Goal: Task Accomplishment & Management: Manage account settings

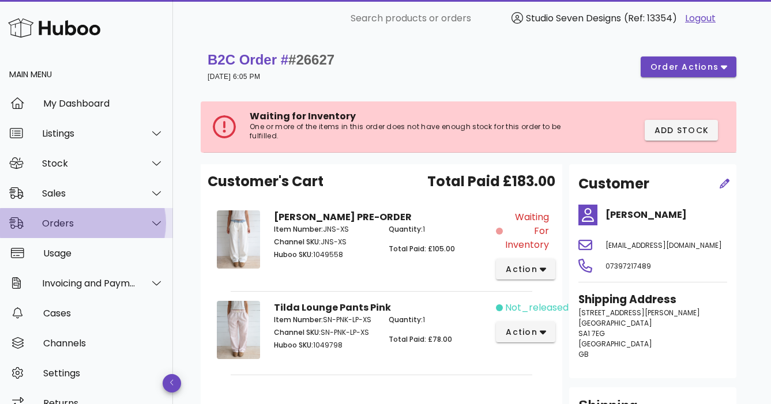
click at [69, 228] on div "Orders" at bounding box center [89, 223] width 94 height 11
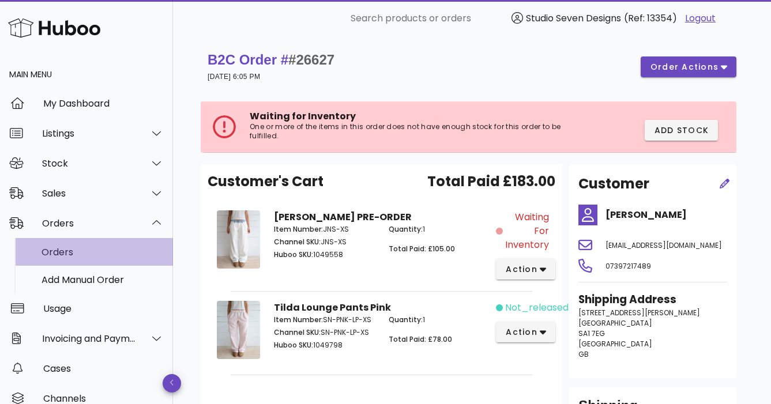
click at [67, 254] on div "Orders" at bounding box center [103, 252] width 122 height 11
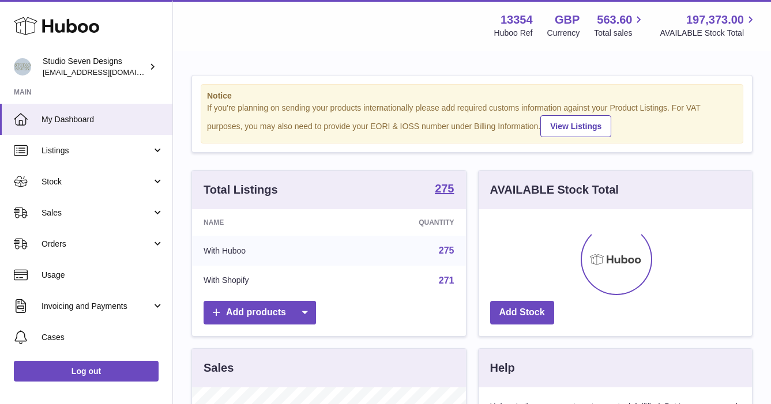
scroll to position [180, 273]
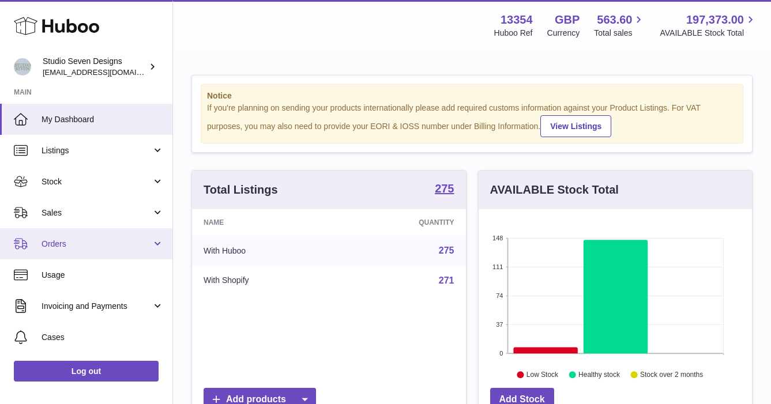
click at [70, 241] on span "Orders" at bounding box center [97, 244] width 110 height 11
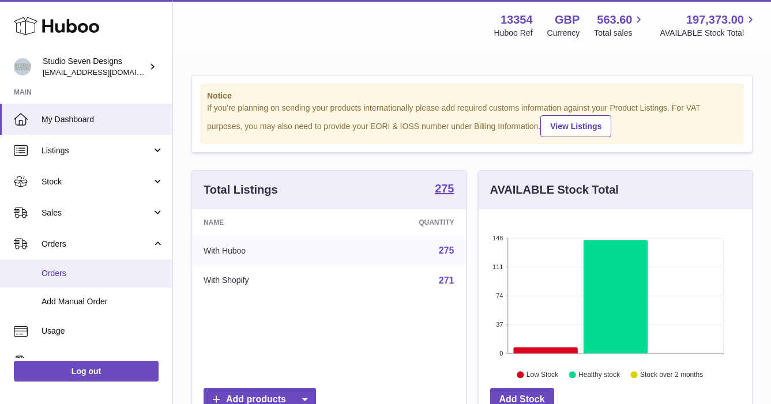
click at [53, 272] on span "Orders" at bounding box center [103, 273] width 122 height 11
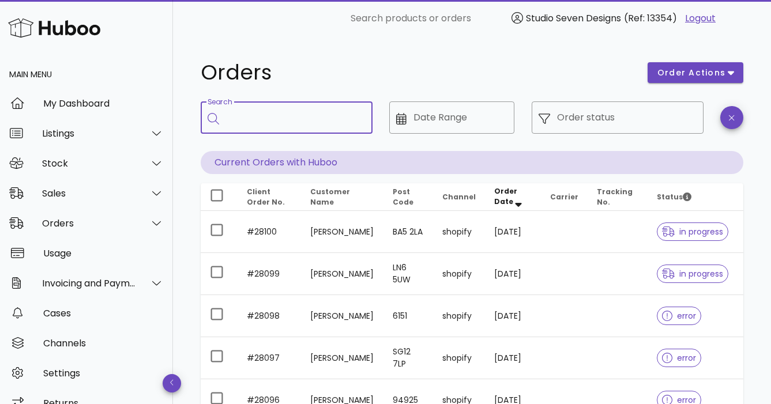
click at [268, 122] on input "Search" at bounding box center [294, 117] width 137 height 18
type input "**********"
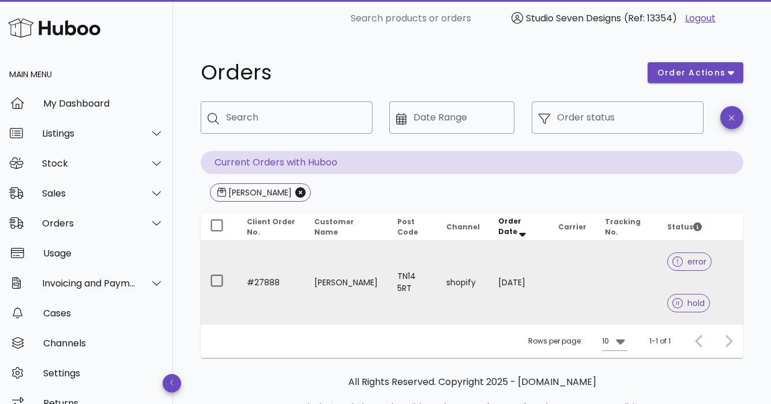
click at [622, 273] on td at bounding box center [627, 282] width 62 height 83
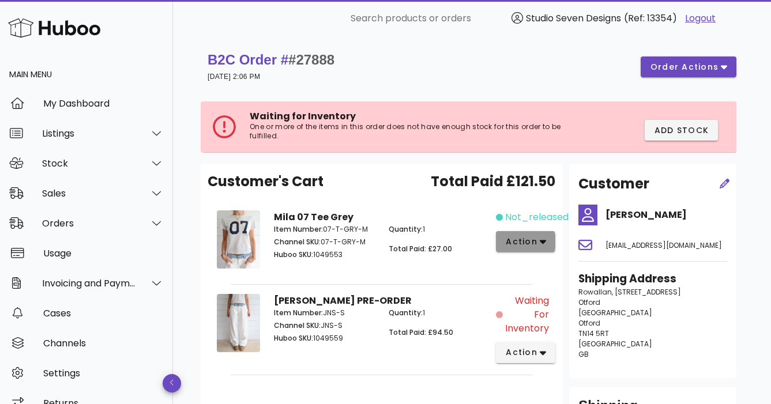
click at [548, 231] on button "action" at bounding box center [525, 241] width 59 height 21
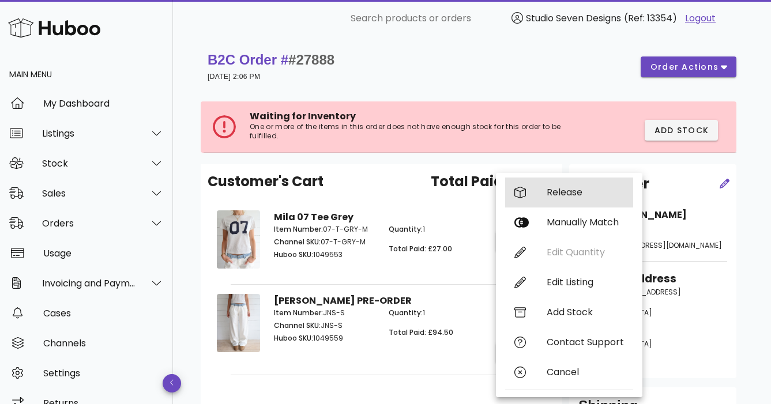
click at [571, 190] on div "Release" at bounding box center [585, 192] width 77 height 11
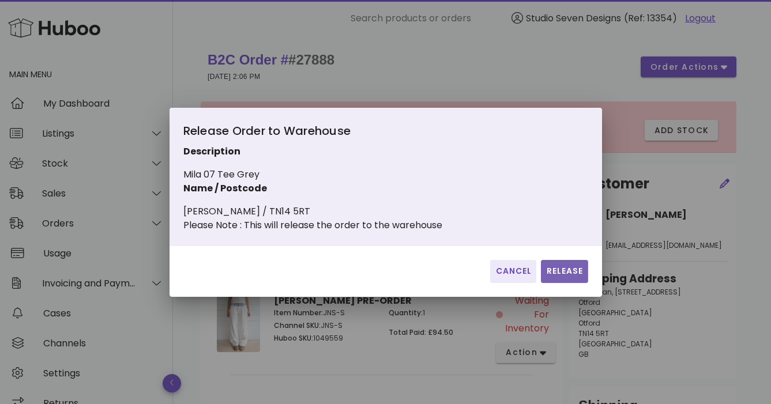
click at [572, 272] on button "Release" at bounding box center [564, 271] width 47 height 23
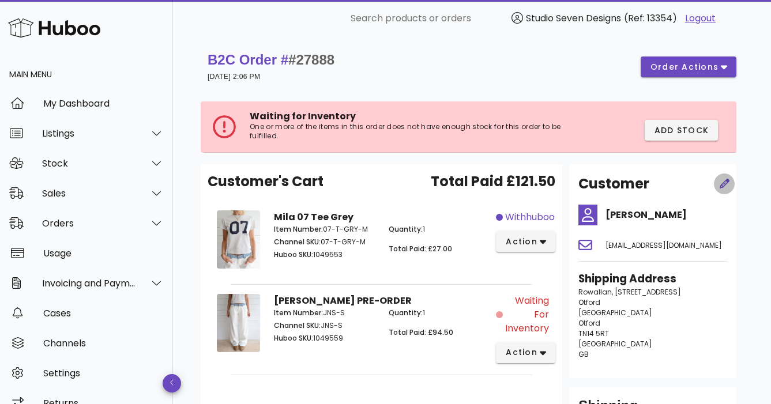
click at [724, 179] on icon "button" at bounding box center [725, 184] width 10 height 10
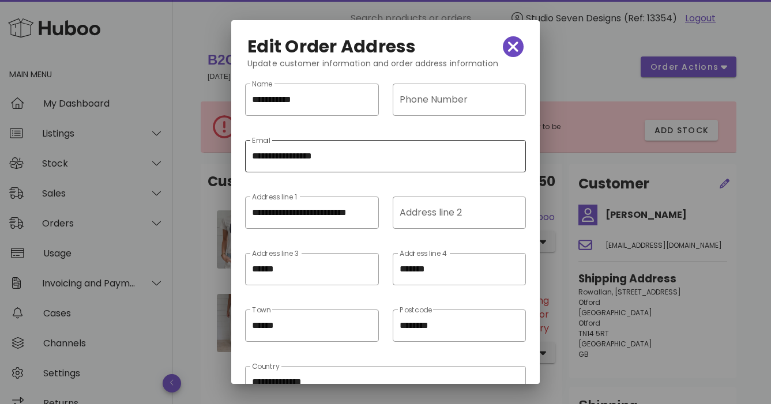
click at [364, 152] on input "**********" at bounding box center [385, 156] width 267 height 18
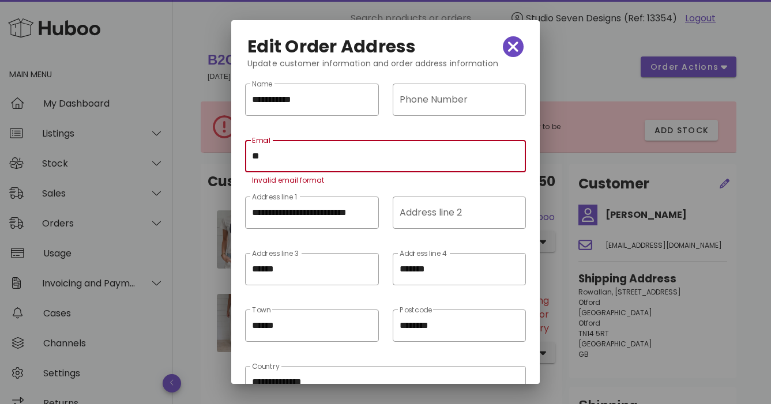
type input "*"
click at [276, 158] on input "Email" at bounding box center [385, 156] width 267 height 18
paste input "**********"
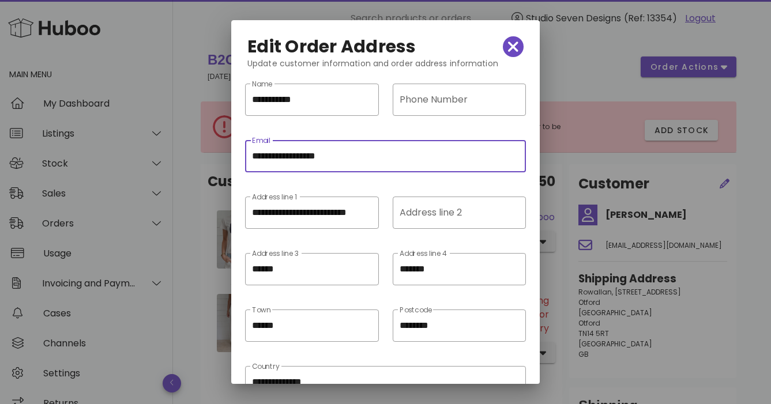
scroll to position [71, 0]
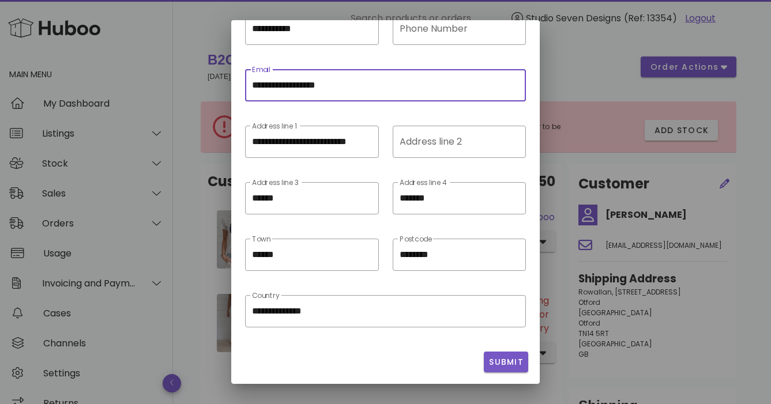
type input "**********"
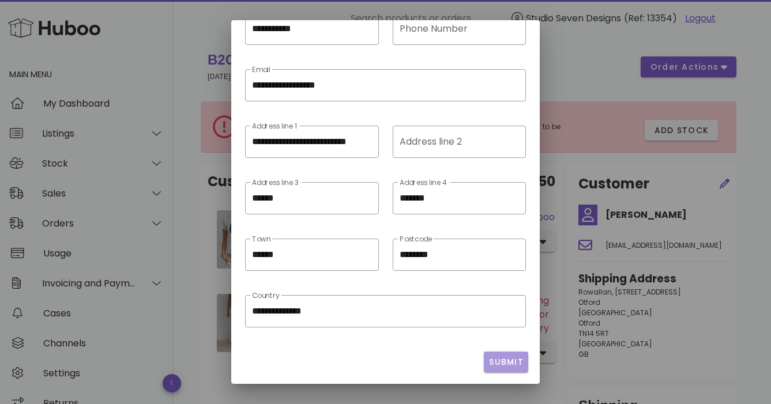
click at [505, 356] on span "Submit" at bounding box center [505, 362] width 35 height 12
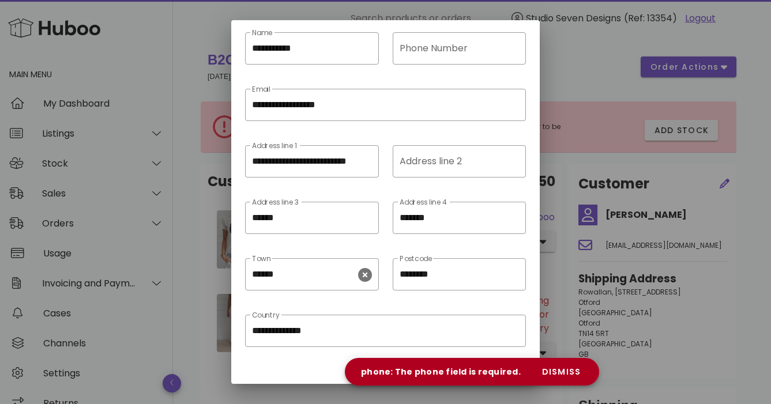
scroll to position [0, 0]
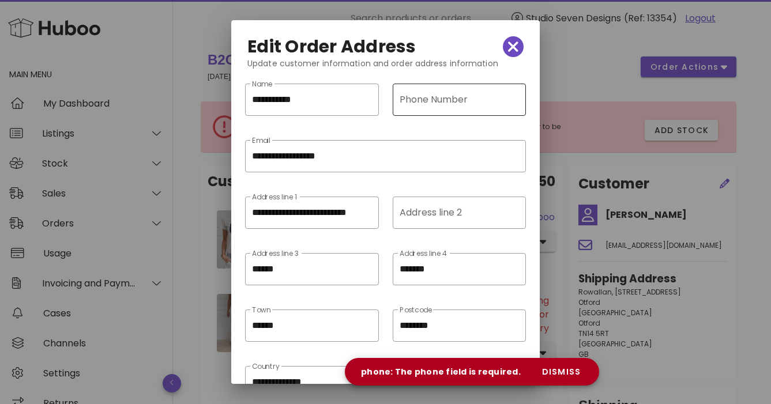
click at [409, 108] on input "Phone Number" at bounding box center [459, 100] width 119 height 18
click at [409, 108] on input "**********" at bounding box center [457, 100] width 115 height 18
type input "**********"
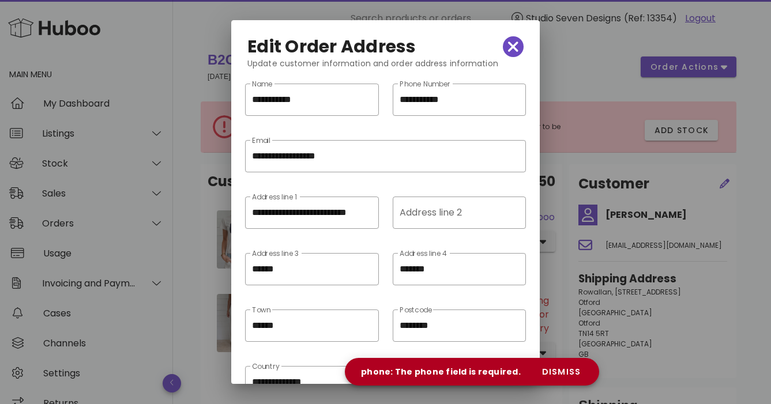
click at [400, 125] on div at bounding box center [459, 125] width 119 height 8
click at [567, 370] on span "dismiss" at bounding box center [560, 372] width 39 height 12
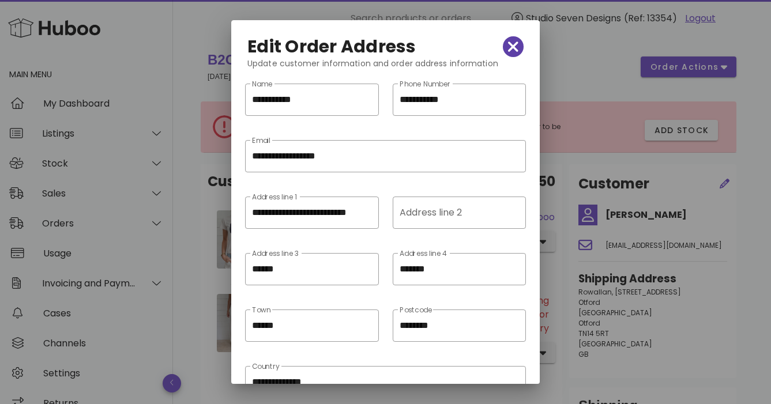
scroll to position [71, 0]
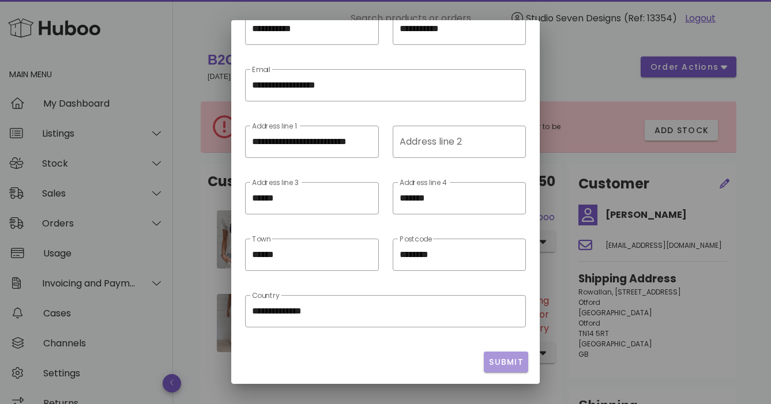
click at [501, 357] on span "Submit" at bounding box center [505, 362] width 35 height 12
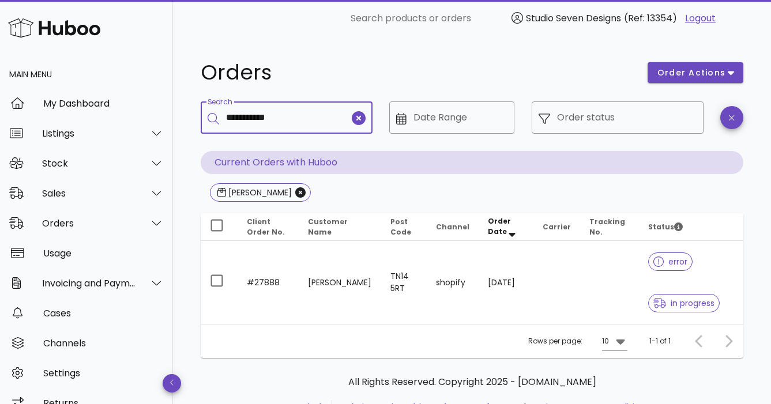
click at [299, 116] on input "**********" at bounding box center [287, 117] width 123 height 18
click at [361, 120] on icon "clear icon" at bounding box center [359, 118] width 14 height 14
click at [287, 117] on input "Search" at bounding box center [294, 117] width 137 height 18
type input "*****"
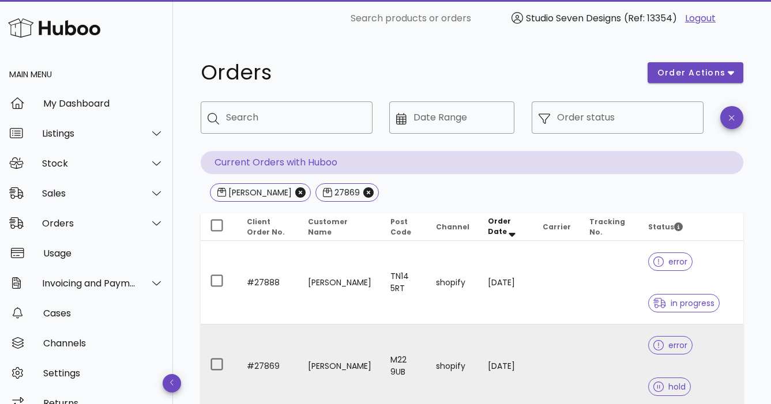
click at [564, 340] on td at bounding box center [556, 366] width 47 height 83
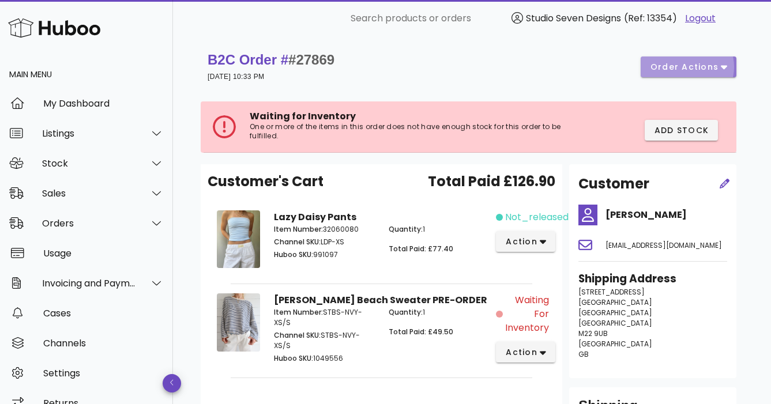
click at [723, 70] on icon "button" at bounding box center [724, 67] width 6 height 10
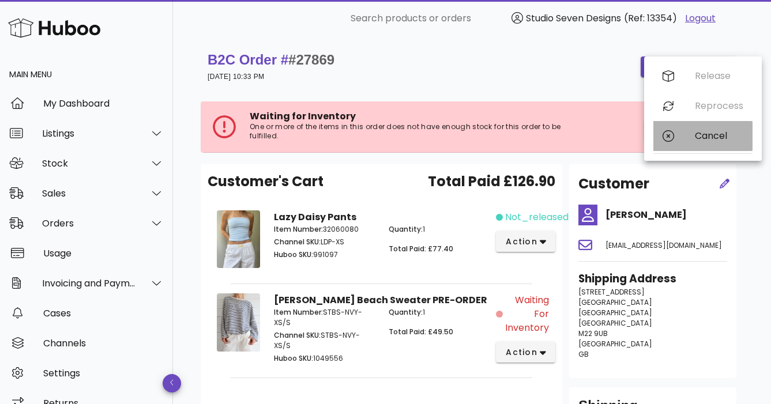
click at [710, 137] on div "Cancel" at bounding box center [719, 135] width 48 height 11
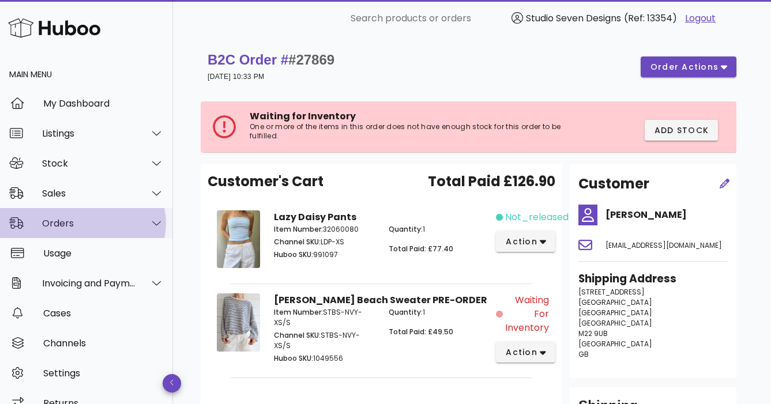
click at [69, 224] on div "Orders" at bounding box center [89, 223] width 94 height 11
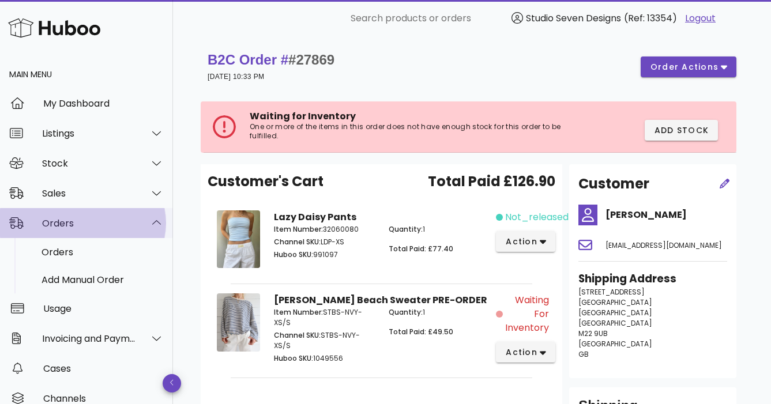
click at [58, 220] on div "Orders" at bounding box center [89, 223] width 94 height 11
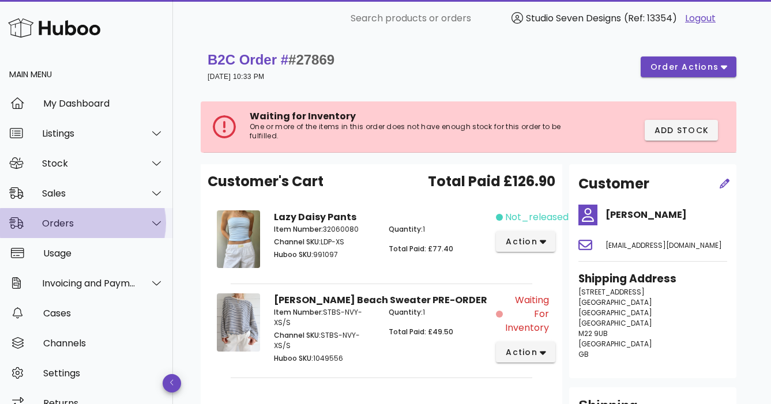
click at [60, 223] on div "Orders" at bounding box center [89, 223] width 94 height 11
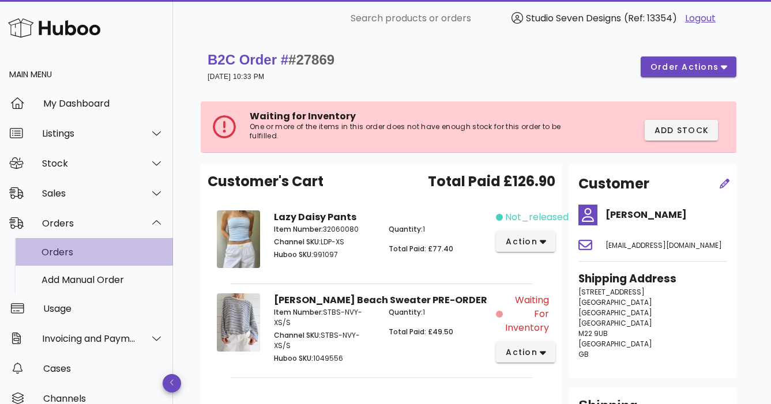
click at [62, 250] on div "Orders" at bounding box center [103, 252] width 122 height 11
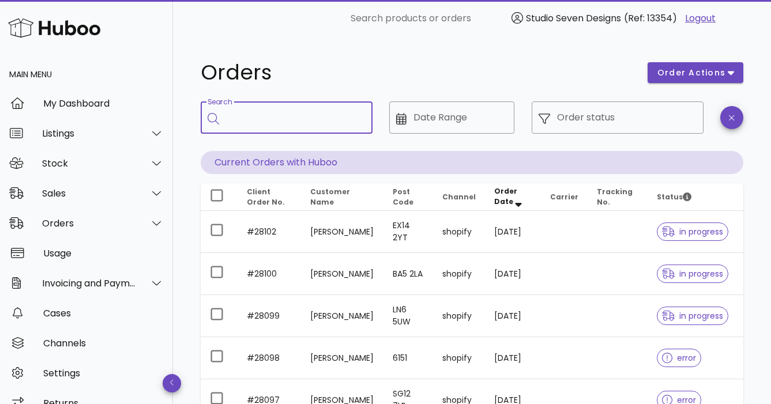
click at [283, 122] on input "Search" at bounding box center [294, 117] width 137 height 18
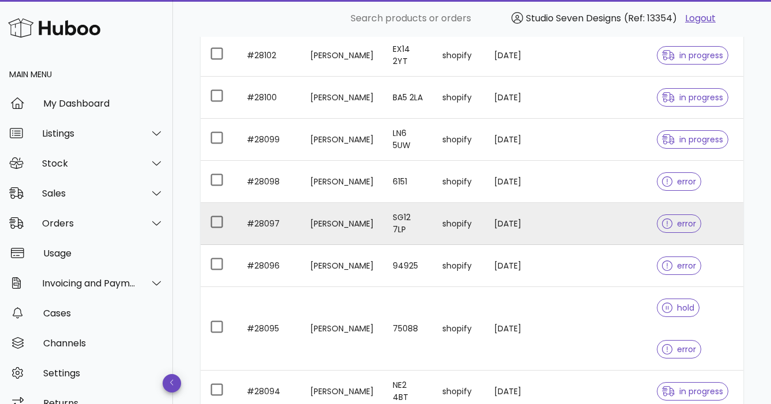
scroll to position [177, 0]
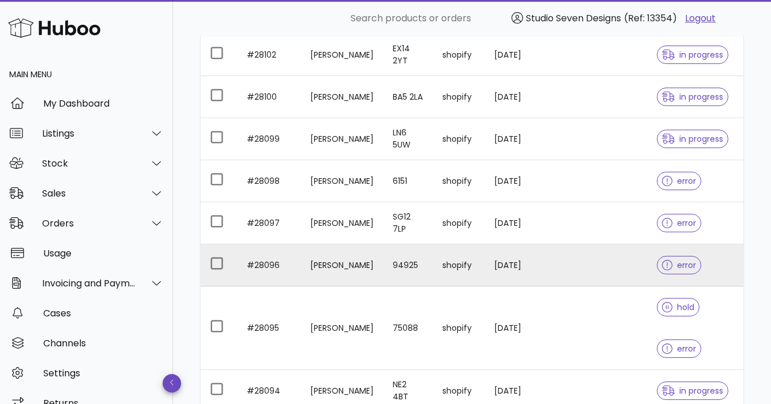
click at [641, 269] on td at bounding box center [618, 265] width 60 height 42
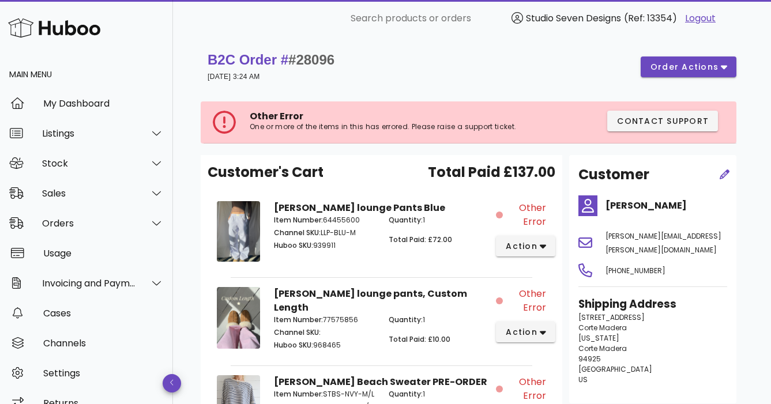
scroll to position [157, 0]
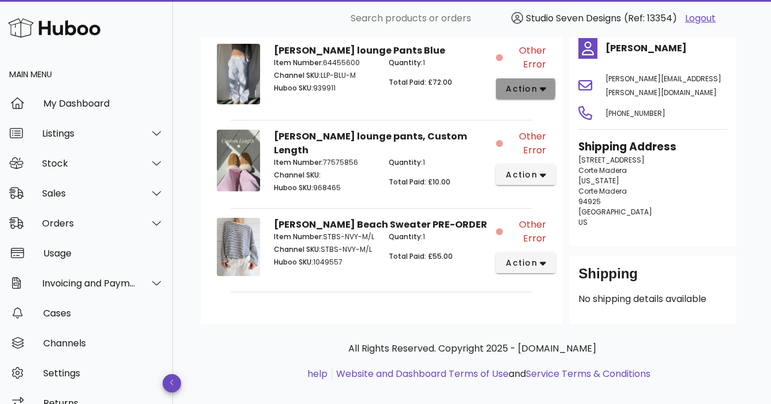
click at [540, 86] on icon "button" at bounding box center [543, 89] width 6 height 10
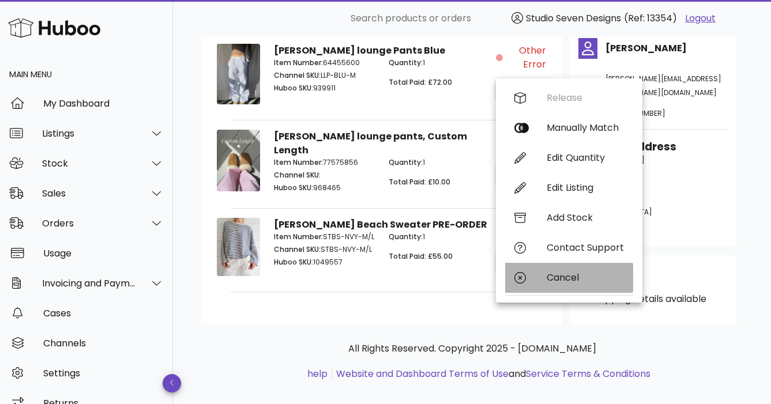
click at [565, 281] on div "Cancel" at bounding box center [585, 277] width 77 height 11
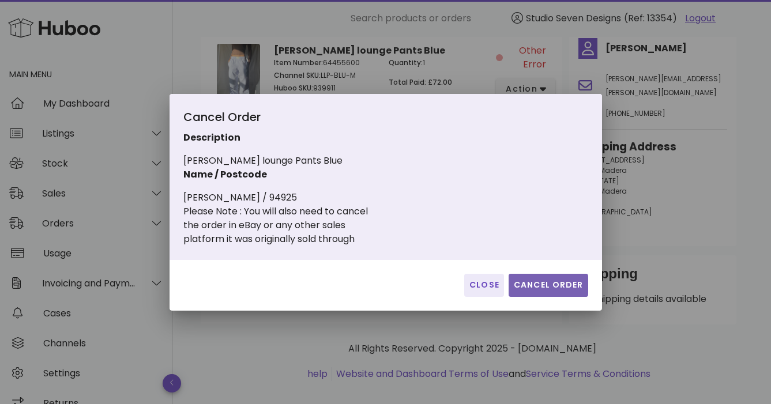
click at [565, 281] on span "Cancel Order" at bounding box center [548, 285] width 70 height 12
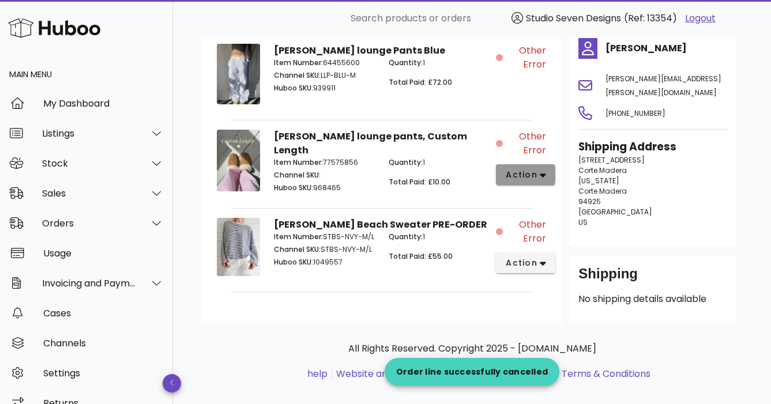
click at [542, 174] on icon "button" at bounding box center [543, 176] width 6 height 4
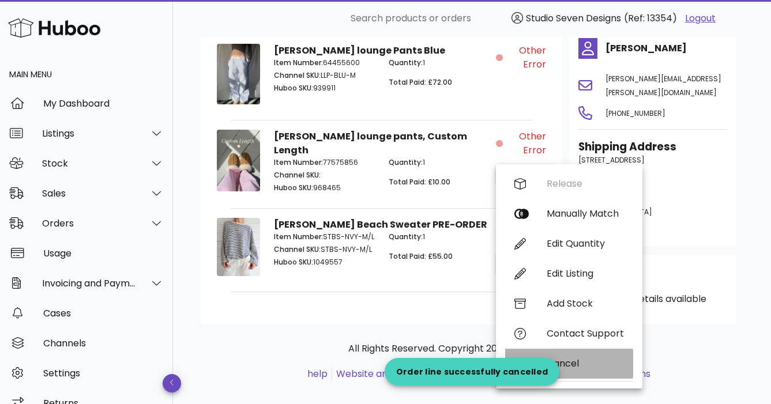
click at [566, 353] on div "Cancel" at bounding box center [569, 364] width 128 height 30
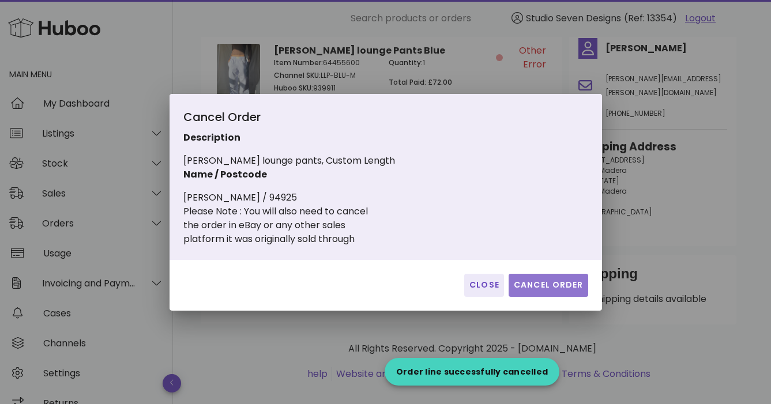
click at [559, 288] on span "Cancel Order" at bounding box center [548, 285] width 70 height 12
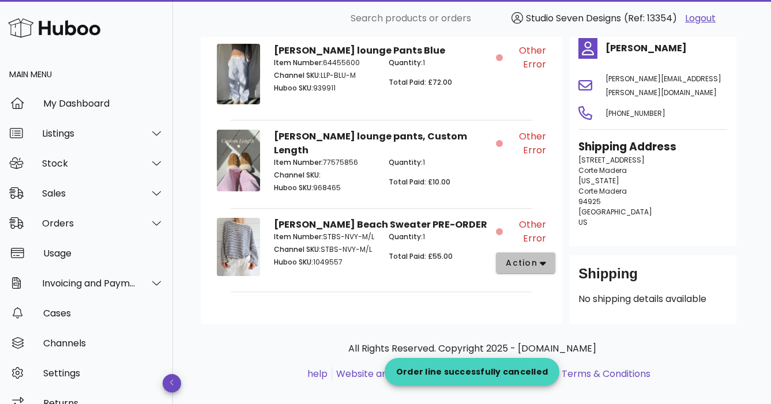
click at [541, 262] on icon "button" at bounding box center [543, 264] width 6 height 4
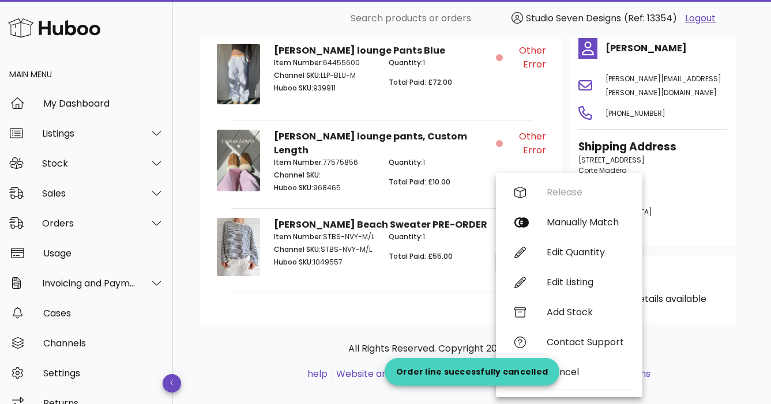
click at [416, 310] on div "Customer's Cart Total Paid £137.00 Lila lounge Pants Blue Item Number: 64455600…" at bounding box center [382, 161] width 362 height 327
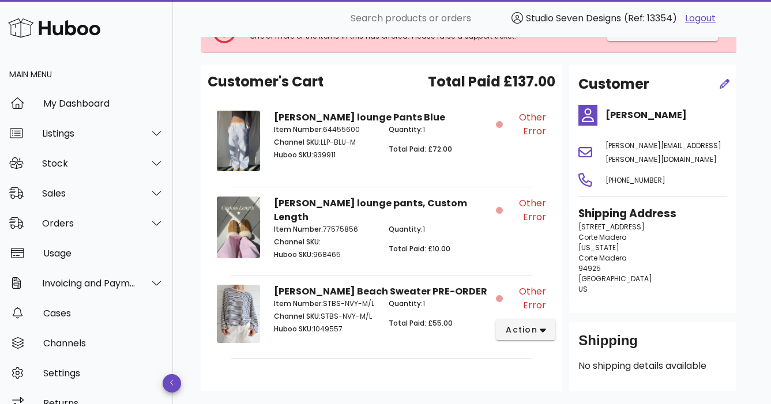
scroll to position [0, 0]
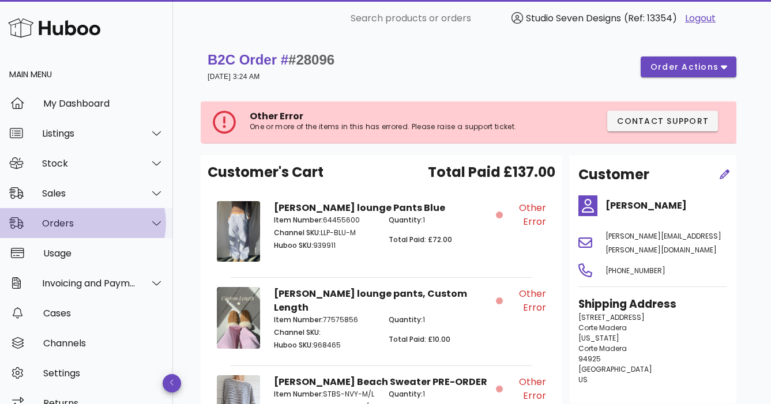
click at [76, 219] on div "Orders" at bounding box center [89, 223] width 94 height 11
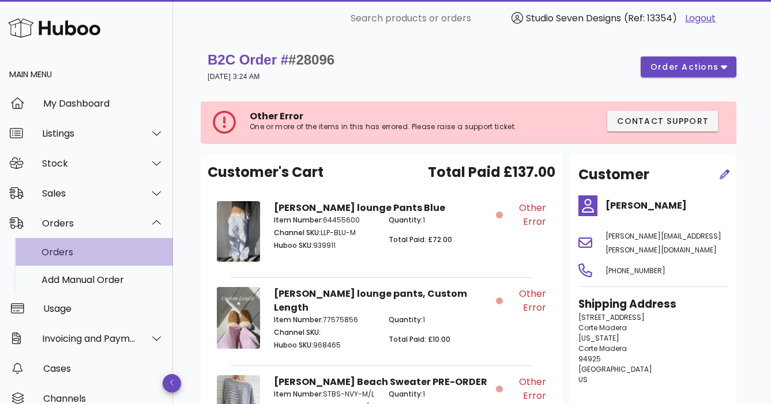
click at [72, 248] on div "Orders" at bounding box center [103, 252] width 122 height 11
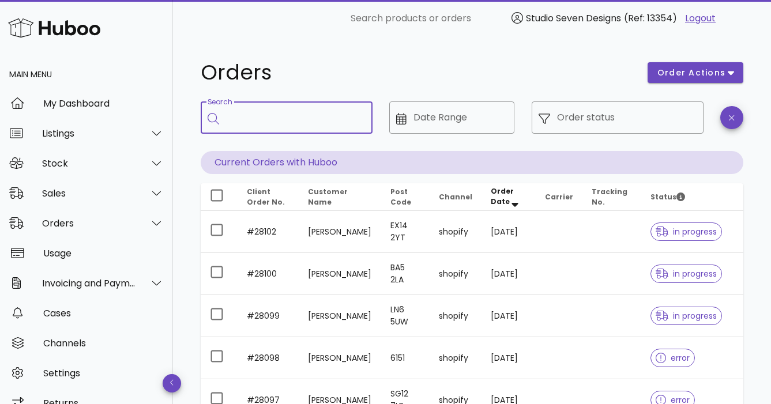
click at [259, 119] on input "Search" at bounding box center [294, 117] width 137 height 18
type input "*****"
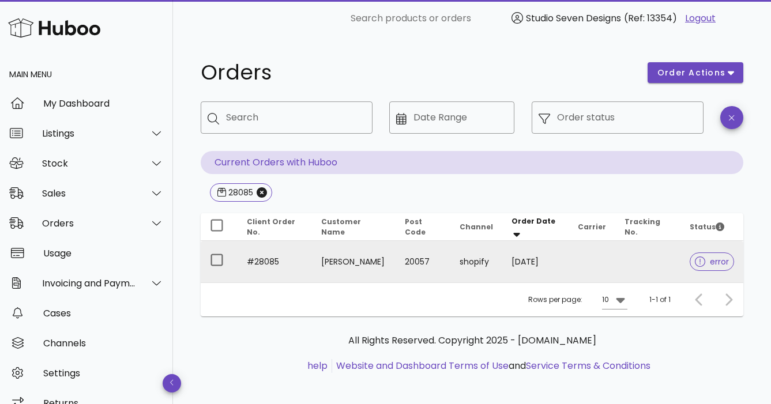
click at [621, 264] on td at bounding box center [648, 262] width 66 height 42
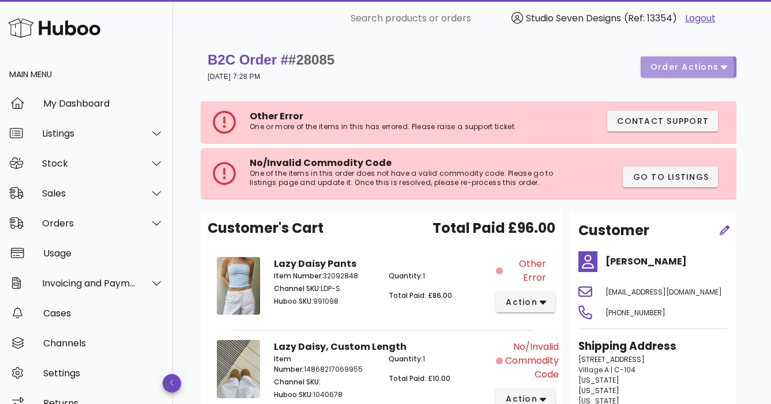
click at [724, 67] on icon "button" at bounding box center [724, 68] width 6 height 4
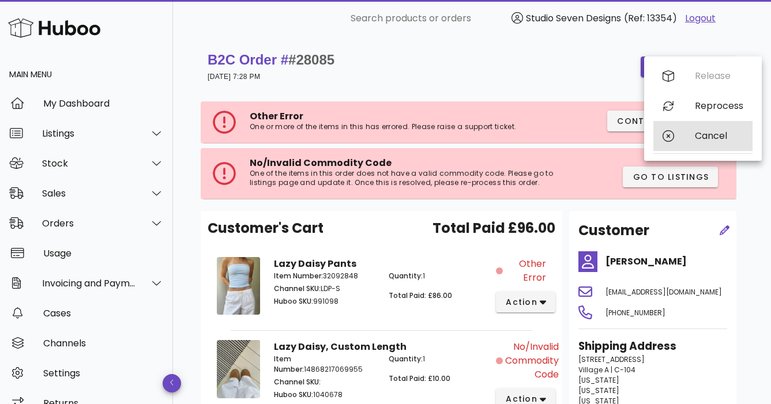
click at [703, 137] on div "Cancel" at bounding box center [719, 135] width 48 height 11
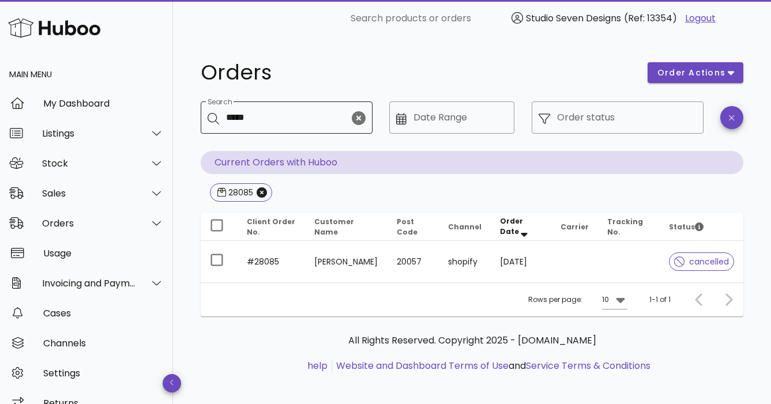
click at [265, 131] on div "Search *****" at bounding box center [287, 117] width 123 height 32
type input "*"
type input "*****"
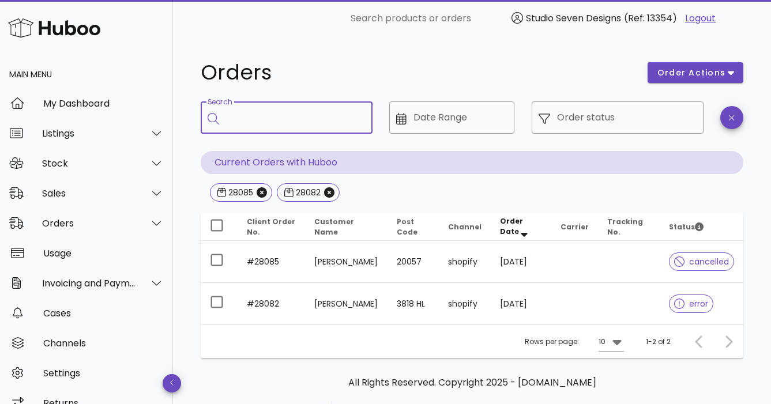
click at [265, 131] on div "Search" at bounding box center [294, 117] width 137 height 32
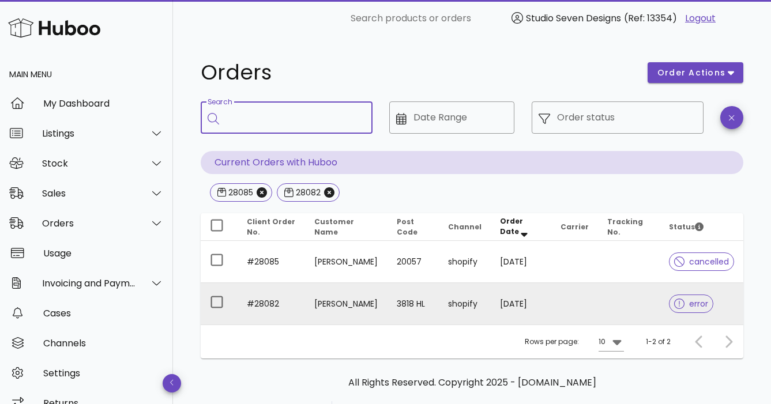
click at [626, 311] on td at bounding box center [629, 304] width 62 height 42
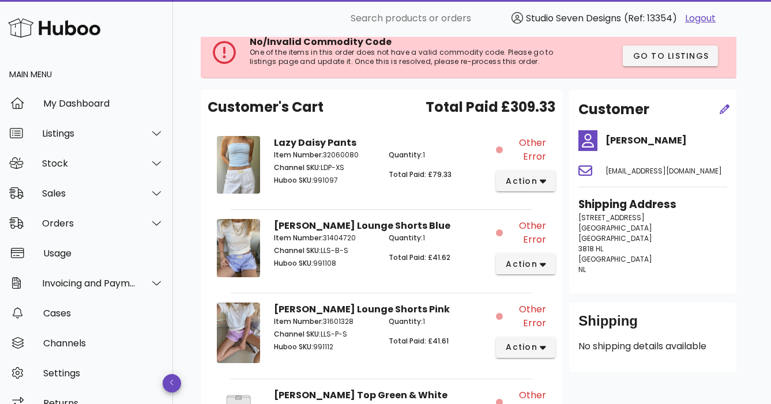
scroll to position [122, 0]
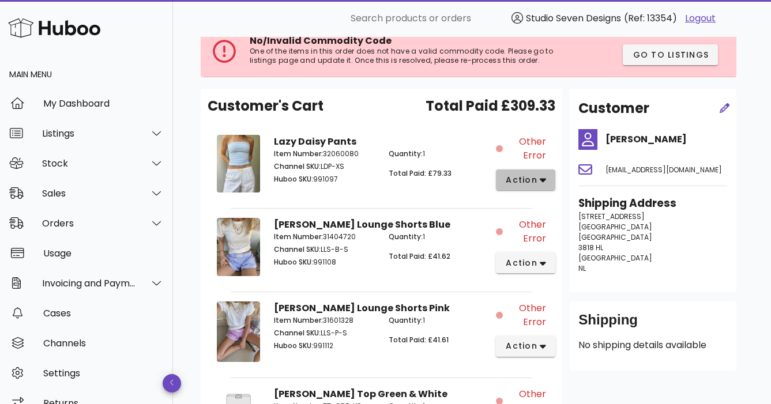
click at [546, 179] on button "action" at bounding box center [525, 180] width 59 height 21
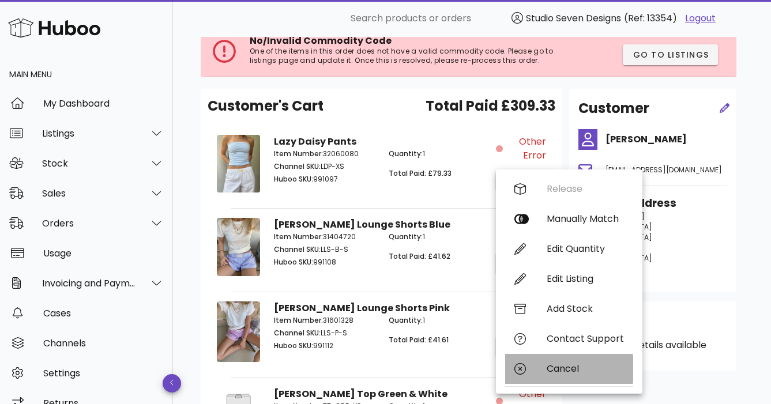
click at [569, 371] on div "Cancel" at bounding box center [585, 368] width 77 height 11
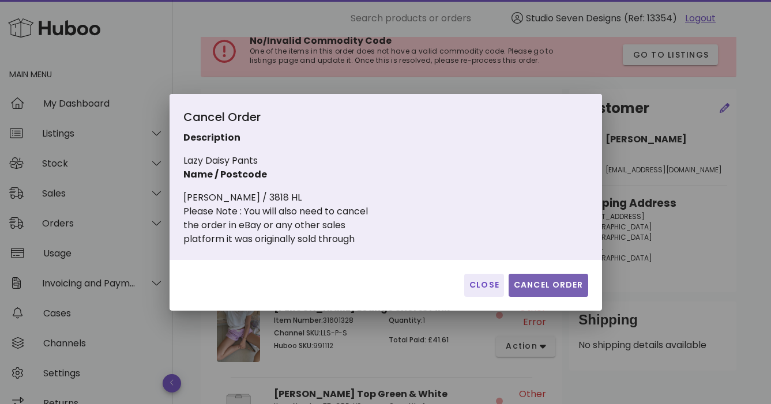
click at [543, 284] on span "Cancel Order" at bounding box center [548, 285] width 70 height 12
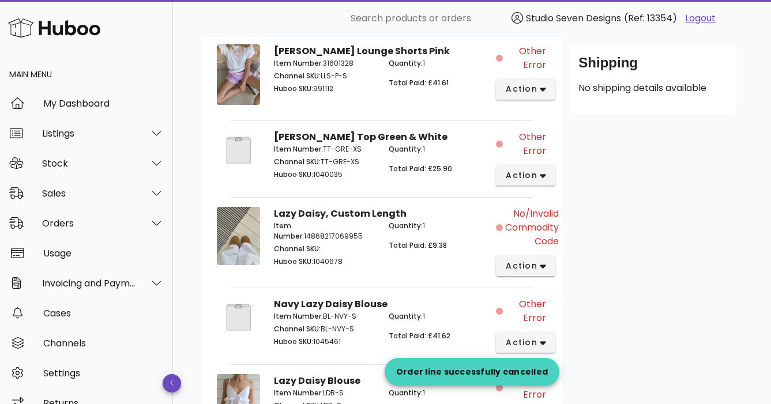
scroll to position [380, 0]
click at [540, 258] on button "action" at bounding box center [525, 265] width 59 height 21
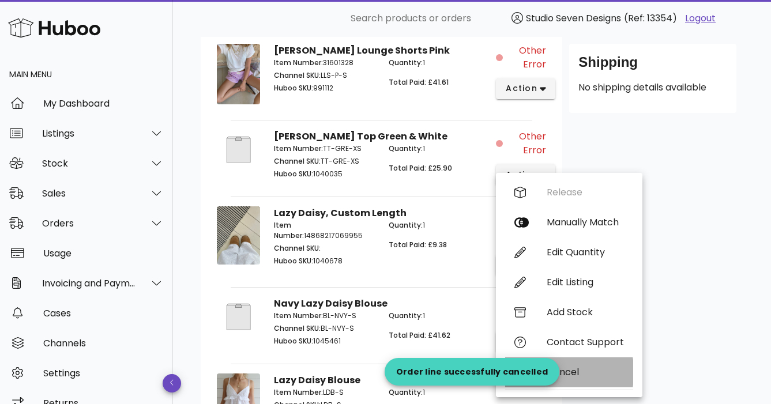
click at [576, 373] on div "Cancel" at bounding box center [585, 372] width 77 height 11
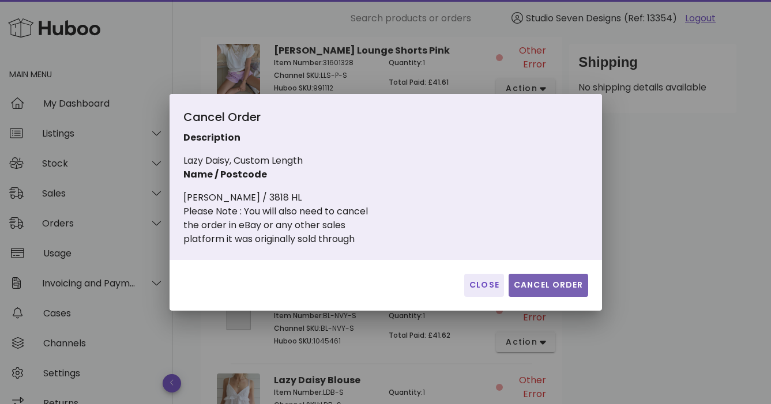
click at [544, 291] on span "Cancel Order" at bounding box center [548, 285] width 70 height 12
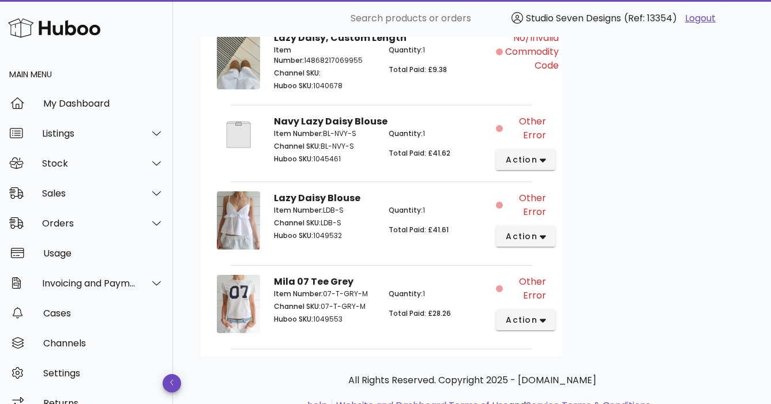
scroll to position [556, 0]
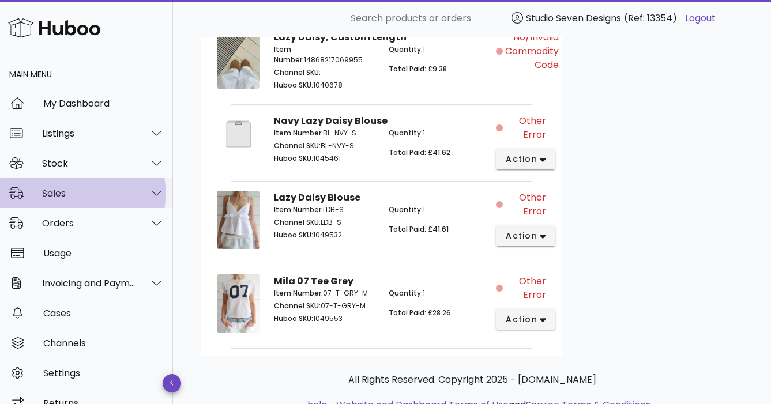
click at [59, 198] on div "Sales" at bounding box center [89, 193] width 94 height 11
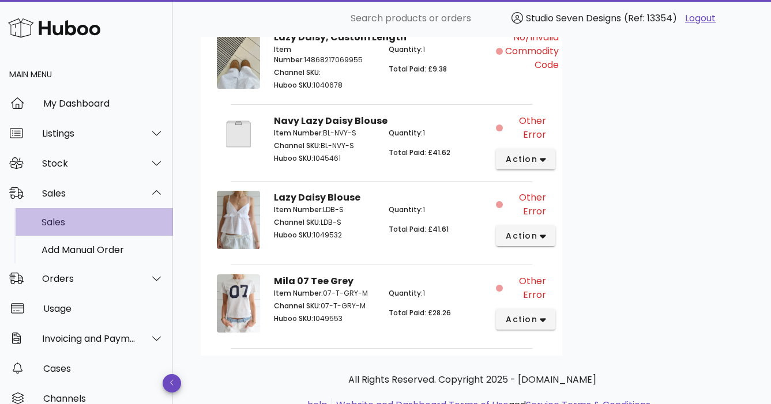
click at [68, 224] on div "Sales" at bounding box center [103, 222] width 122 height 11
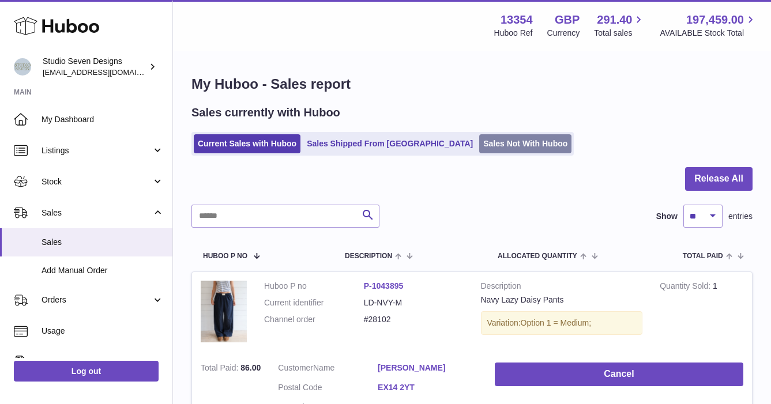
click at [479, 137] on link "Sales Not With Huboo" at bounding box center [525, 143] width 92 height 19
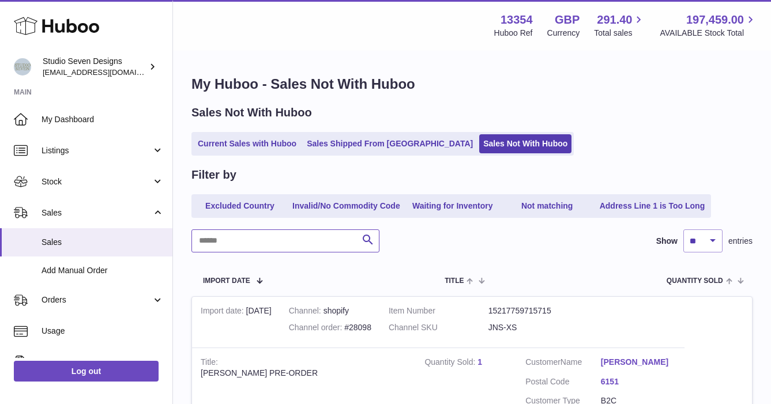
click at [258, 242] on input "text" at bounding box center [285, 241] width 188 height 23
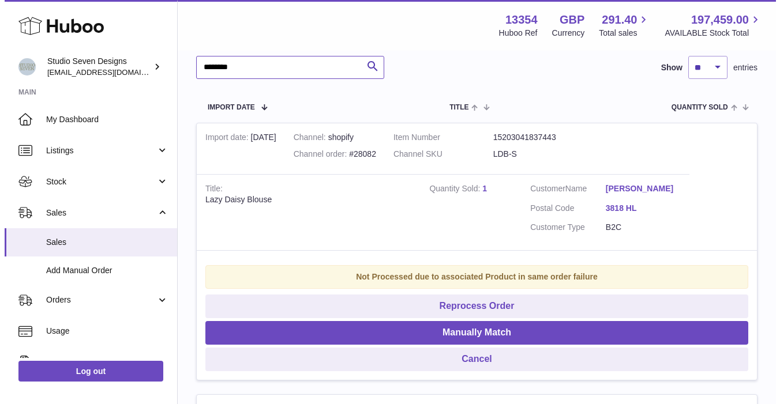
scroll to position [175, 0]
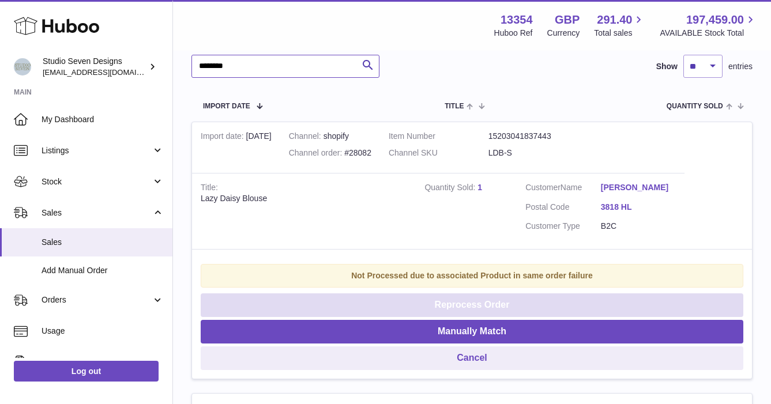
type input "********"
click at [482, 302] on button "Reprocess Order" at bounding box center [472, 306] width 543 height 24
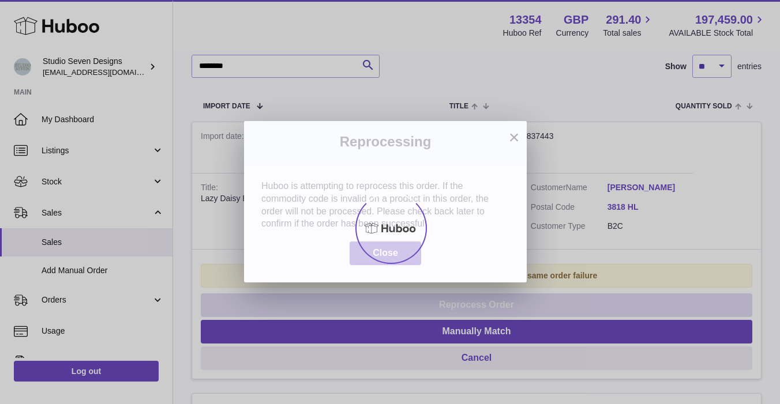
scroll to position [0, 0]
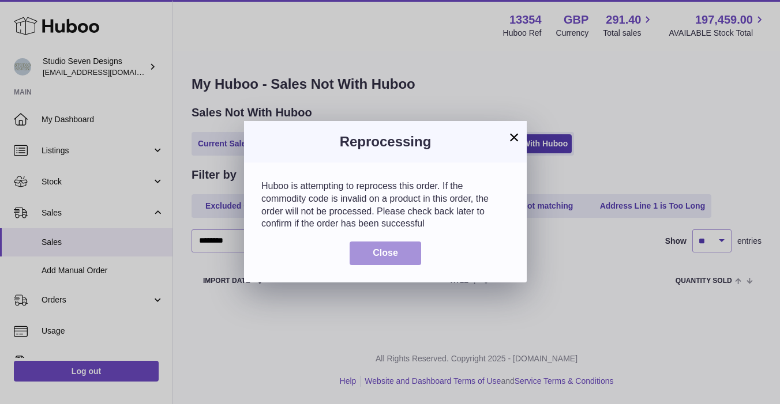
click at [378, 255] on span "Close" at bounding box center [385, 253] width 25 height 10
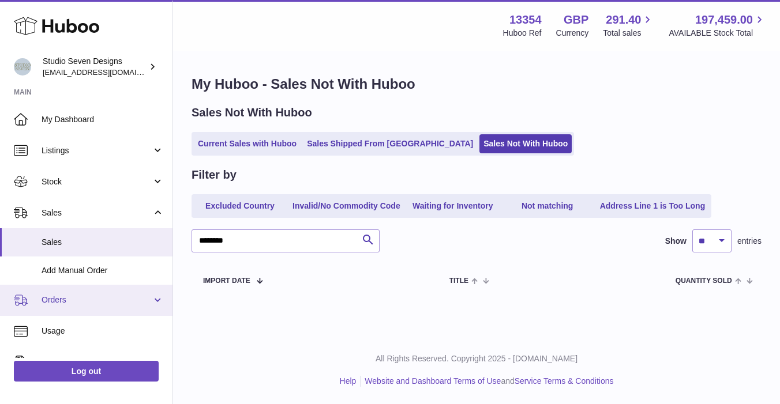
click at [65, 304] on span "Orders" at bounding box center [97, 300] width 110 height 11
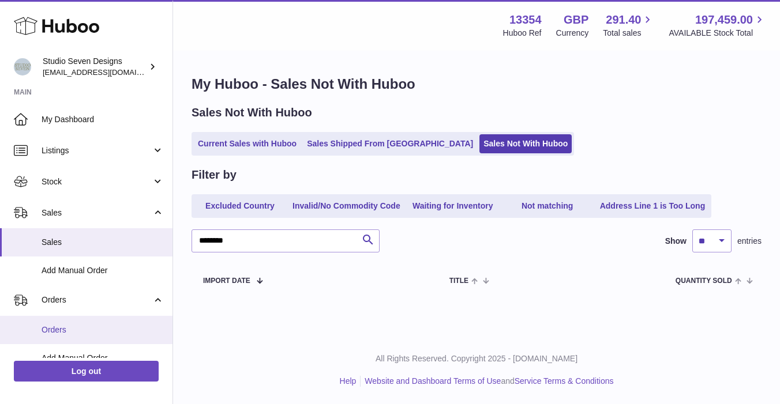
click at [59, 330] on span "Orders" at bounding box center [103, 330] width 122 height 11
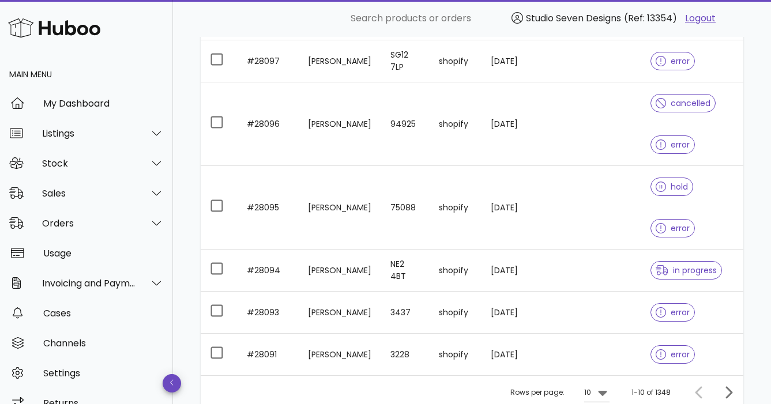
scroll to position [340, 0]
click at [731, 385] on icon "Next page" at bounding box center [728, 392] width 14 height 14
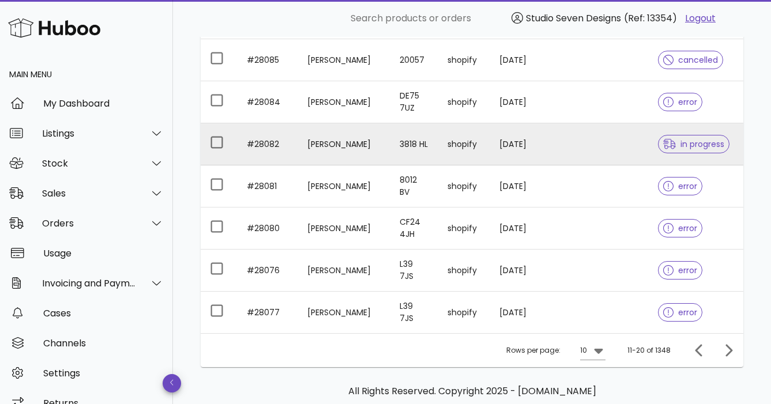
click at [337, 148] on td "[PERSON_NAME]" at bounding box center [344, 144] width 92 height 42
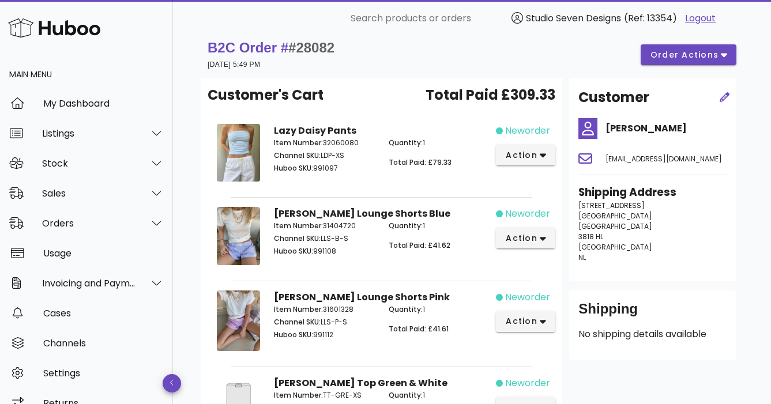
scroll to position [12, 0]
click at [540, 155] on icon "button" at bounding box center [543, 157] width 6 height 4
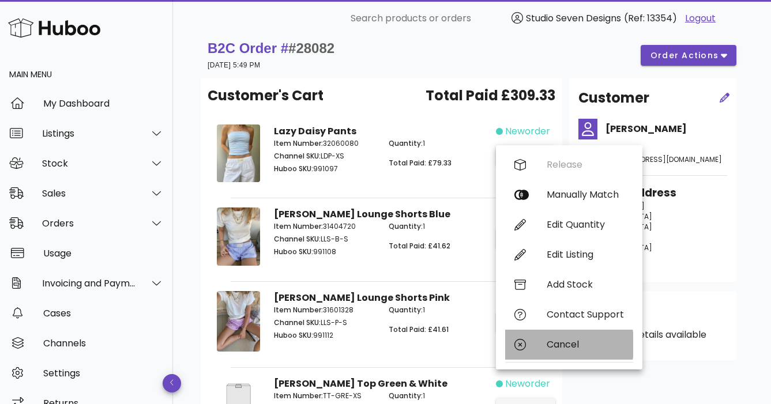
click at [560, 346] on div "Cancel" at bounding box center [585, 344] width 77 height 11
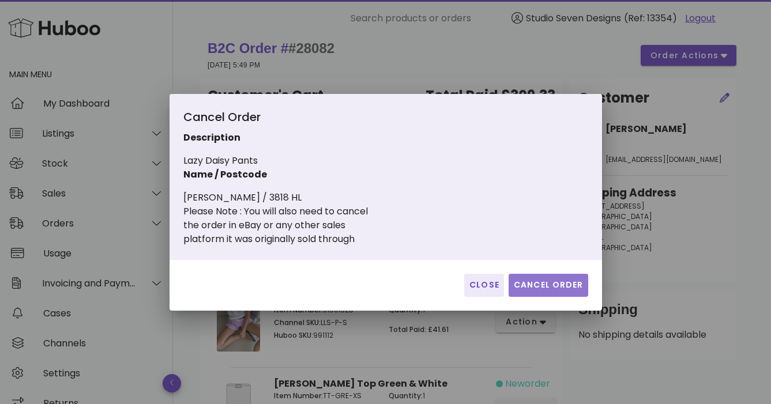
click at [555, 282] on span "Cancel Order" at bounding box center [548, 285] width 70 height 12
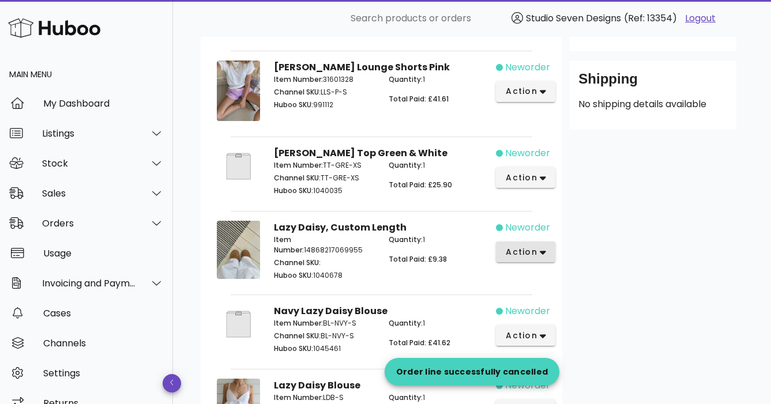
scroll to position [243, 0]
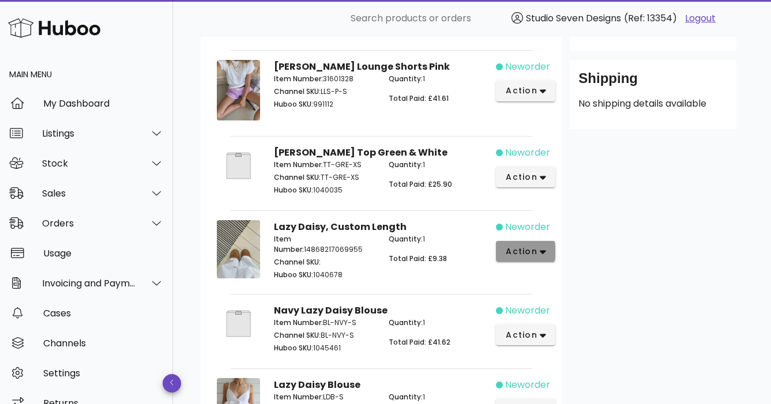
click at [543, 252] on icon "button" at bounding box center [543, 252] width 6 height 10
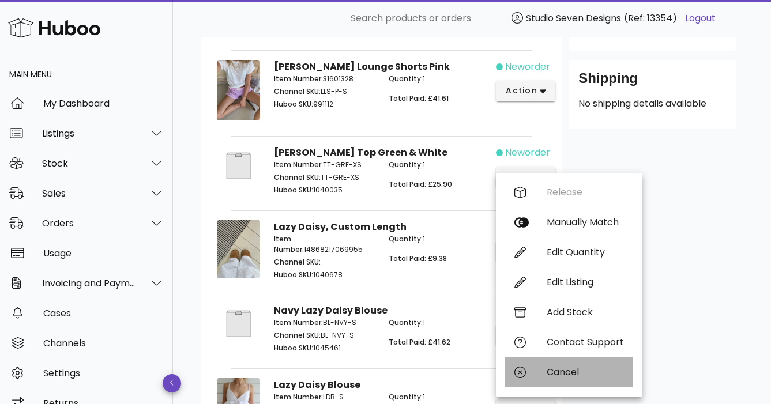
click at [570, 370] on div "Cancel" at bounding box center [585, 372] width 77 height 11
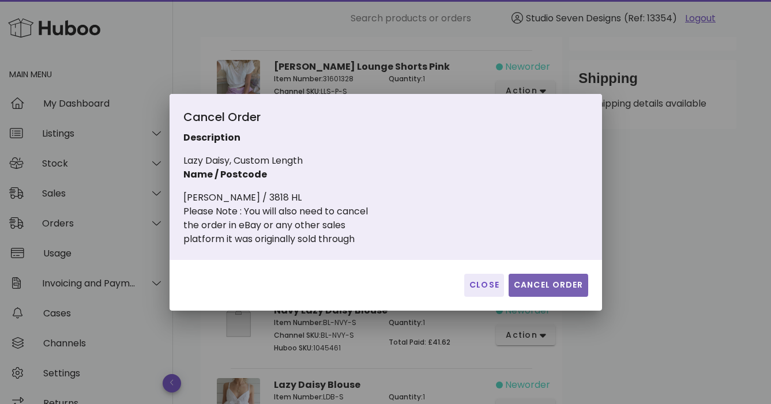
click at [556, 284] on span "Cancel Order" at bounding box center [548, 285] width 70 height 12
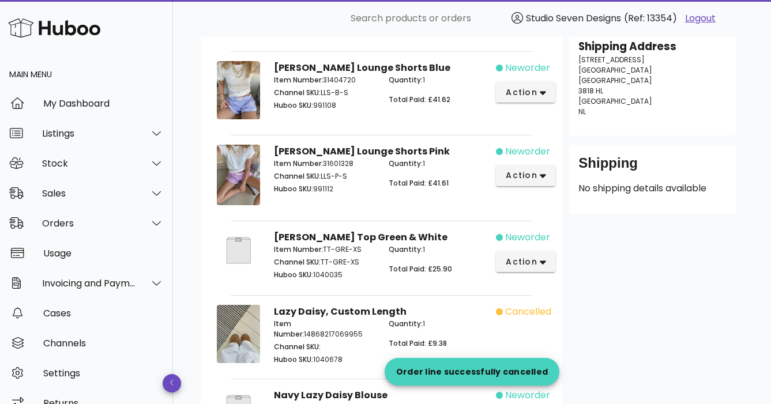
scroll to position [0, 0]
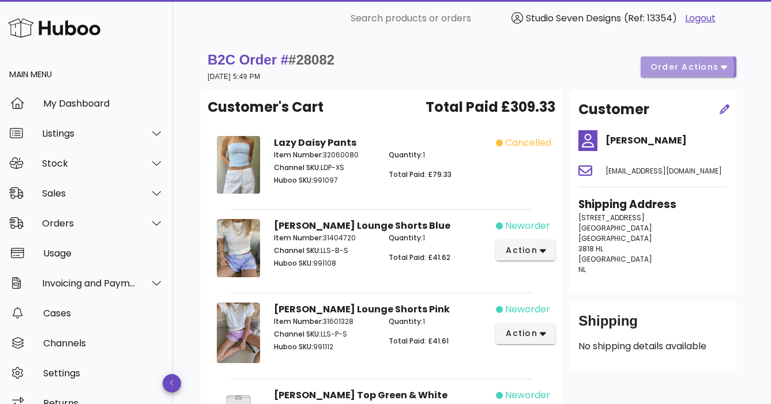
click at [724, 67] on icon "button" at bounding box center [724, 68] width 6 height 4
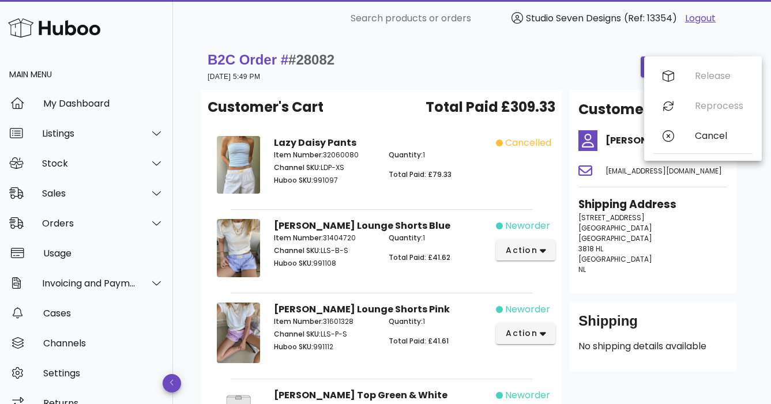
click at [571, 75] on div "B2C Order # #28082 29 September 2025 at 5:49 PM order actions" at bounding box center [472, 67] width 529 height 32
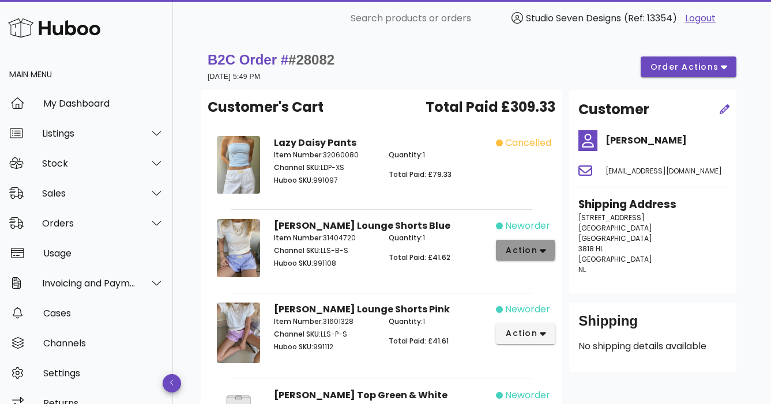
click at [543, 246] on icon "button" at bounding box center [543, 251] width 6 height 10
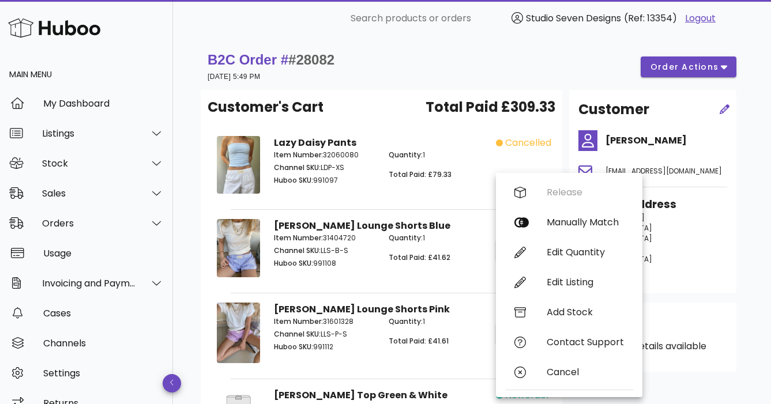
click at [459, 168] on div "Quantity: 1 Total Paid: £79.33" at bounding box center [439, 169] width 114 height 53
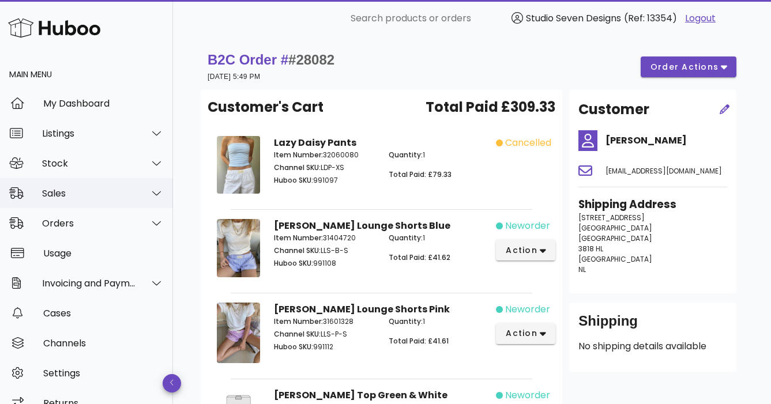
click at [72, 195] on div "Sales" at bounding box center [89, 193] width 94 height 11
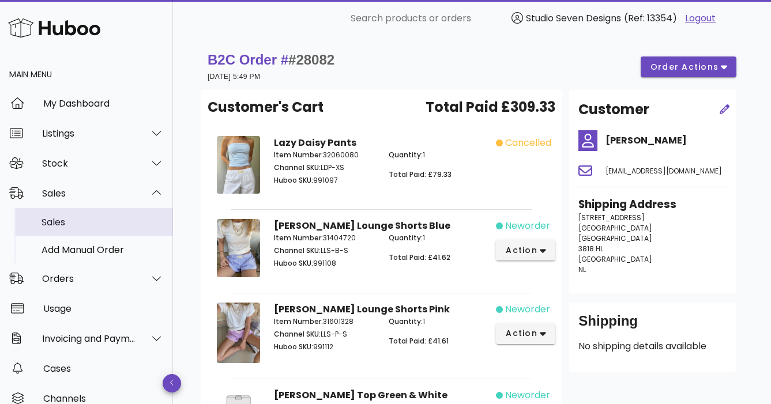
click at [72, 216] on div "Sales" at bounding box center [103, 222] width 122 height 25
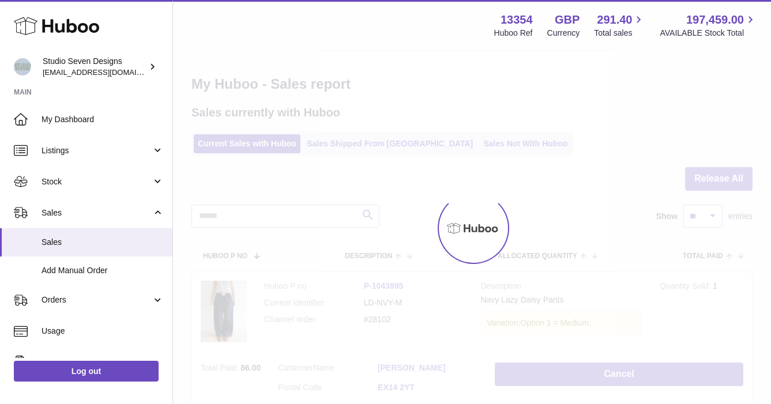
click at [479, 136] on div at bounding box center [472, 228] width 598 height 352
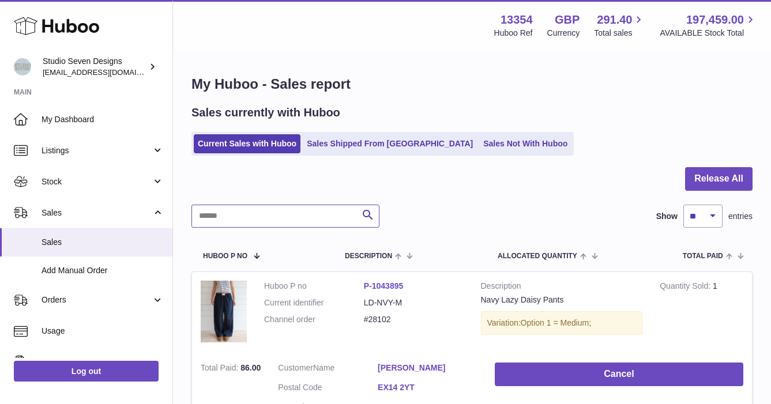
click at [223, 215] on input "text" at bounding box center [285, 216] width 188 height 23
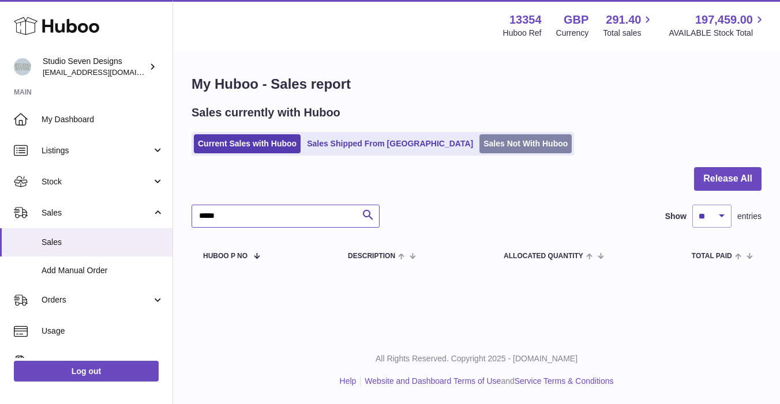
type input "*****"
click at [487, 139] on link "Sales Not With Huboo" at bounding box center [525, 143] width 92 height 19
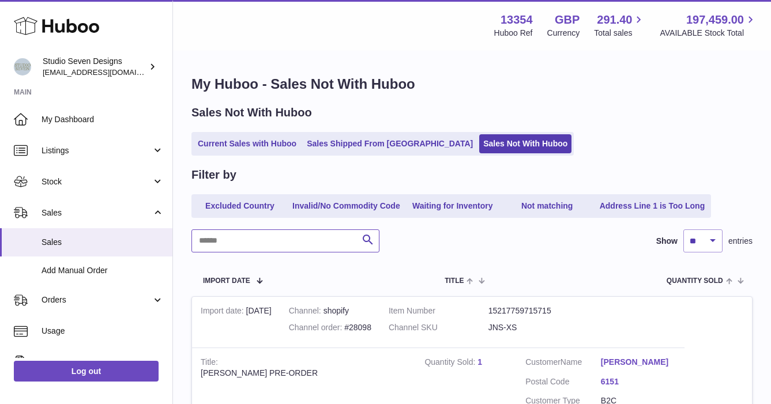
click at [229, 251] on input "text" at bounding box center [285, 241] width 188 height 23
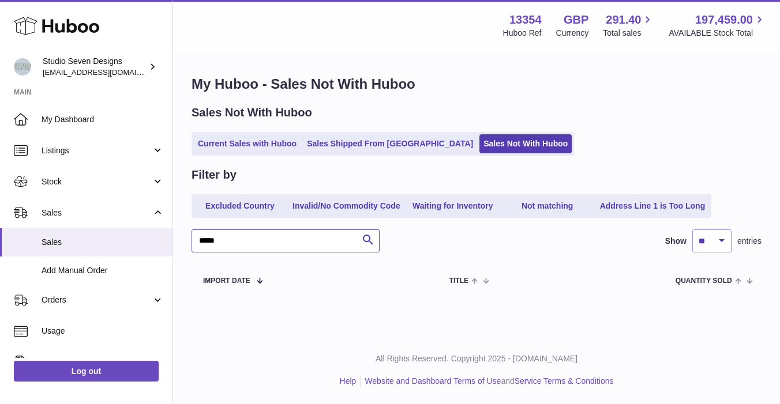
click at [259, 244] on input "*****" at bounding box center [285, 241] width 188 height 23
type input "*****"
click at [250, 146] on link "Current Sales with Huboo" at bounding box center [247, 143] width 107 height 19
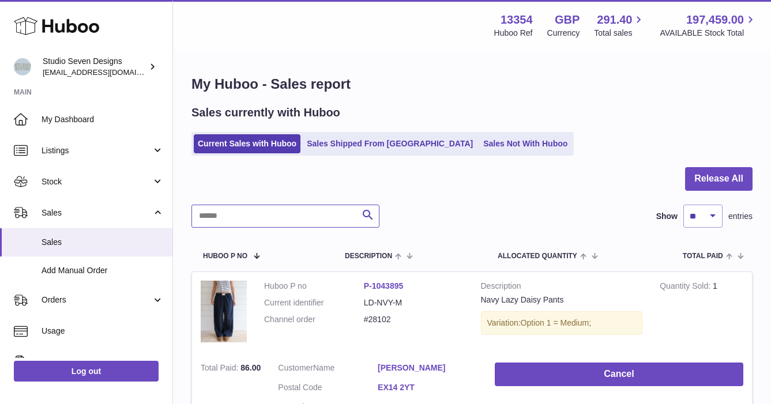
click at [234, 213] on input "text" at bounding box center [285, 216] width 188 height 23
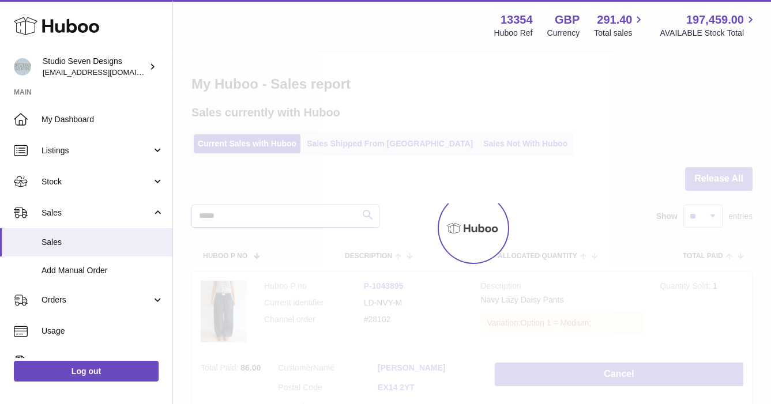
type input "*****"
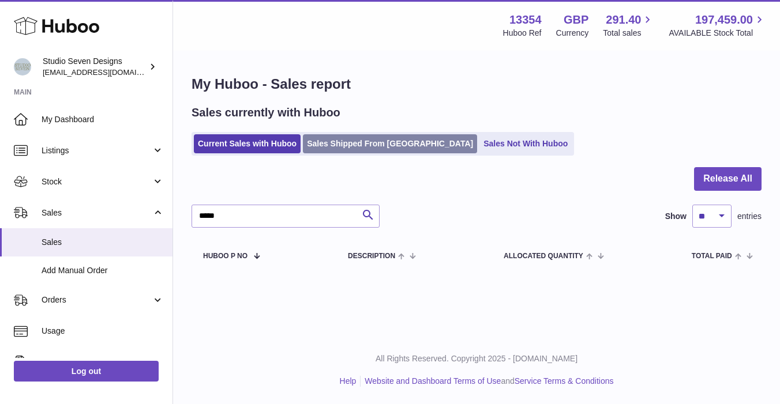
click at [368, 147] on link "Sales Shipped From [GEOGRAPHIC_DATA]" at bounding box center [390, 143] width 174 height 19
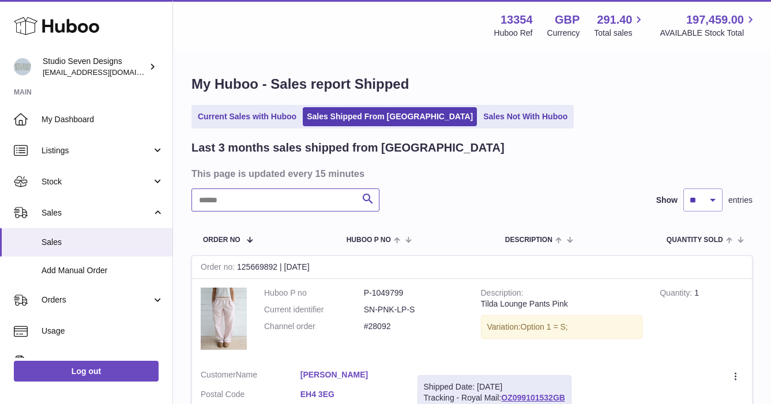
click at [235, 205] on input "text" at bounding box center [285, 200] width 188 height 23
type input "*****"
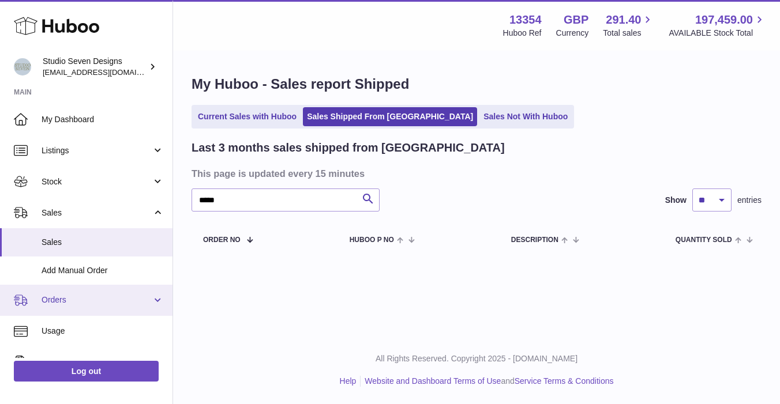
click at [66, 311] on link "Orders" at bounding box center [86, 300] width 172 height 31
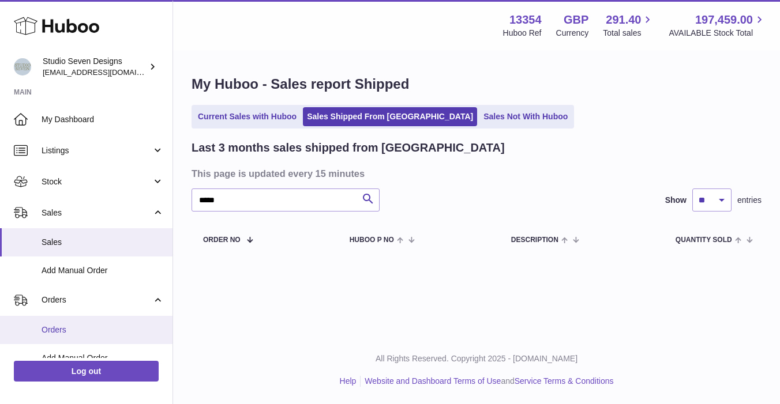
click at [52, 325] on span "Orders" at bounding box center [103, 330] width 122 height 11
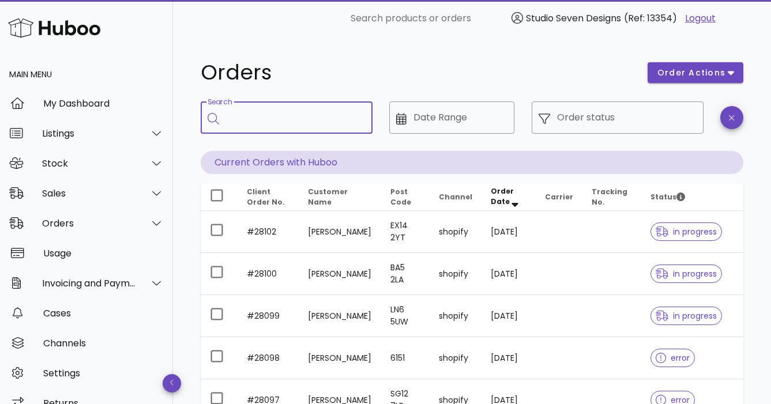
click at [259, 108] on input "Search" at bounding box center [294, 117] width 137 height 18
type input "*****"
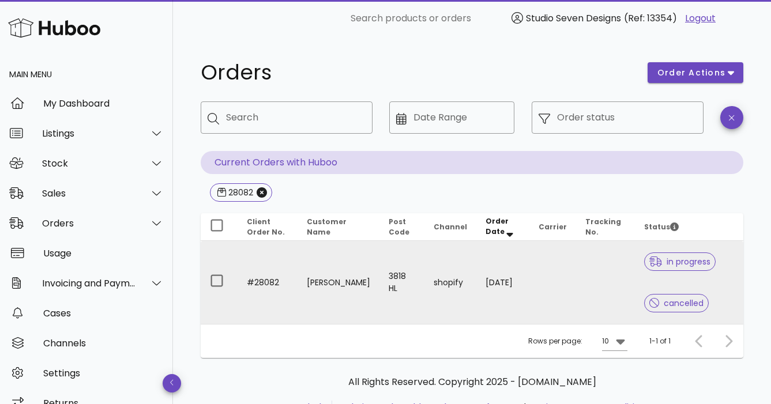
click at [576, 289] on td at bounding box center [605, 282] width 58 height 83
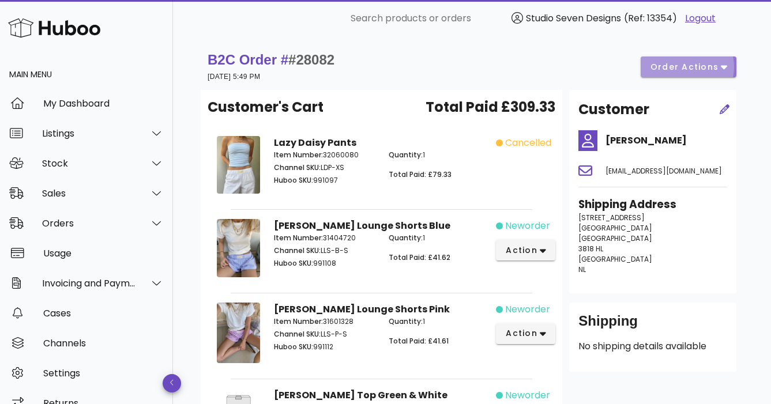
click at [713, 69] on span "order actions" at bounding box center [684, 67] width 69 height 12
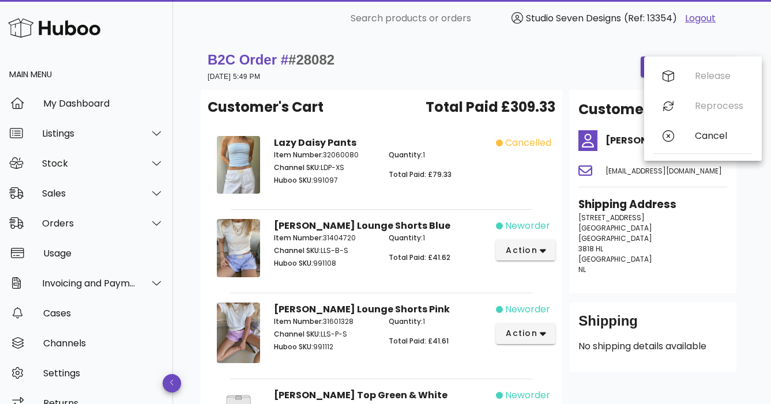
click at [580, 80] on div "B2C Order # #28082 29 September 2025 at 5:49 PM order actions" at bounding box center [472, 67] width 529 height 32
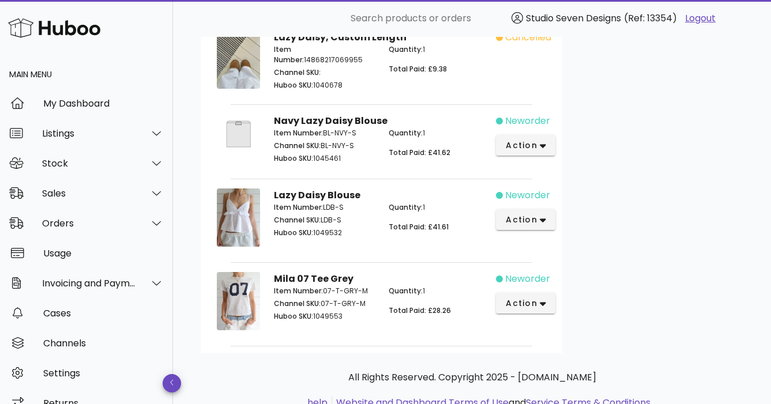
scroll to position [474, 0]
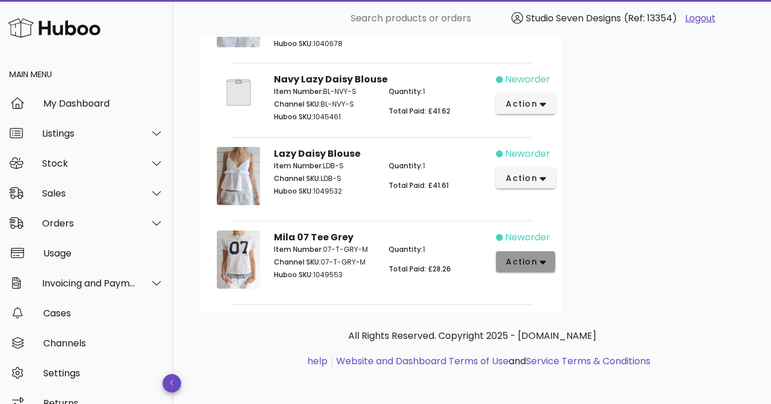
click at [543, 264] on icon "button" at bounding box center [543, 262] width 6 height 10
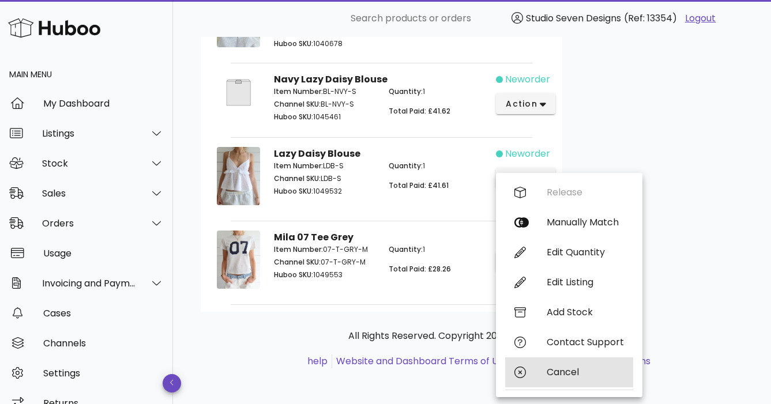
click at [574, 371] on div "Cancel" at bounding box center [585, 372] width 77 height 11
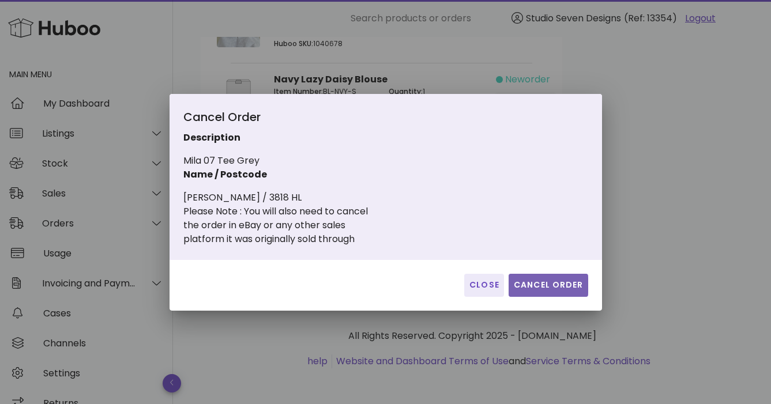
click at [555, 280] on span "Cancel Order" at bounding box center [548, 285] width 70 height 12
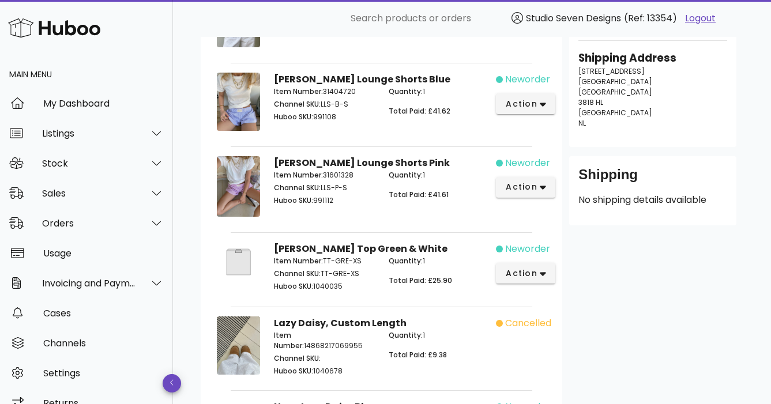
scroll to position [0, 0]
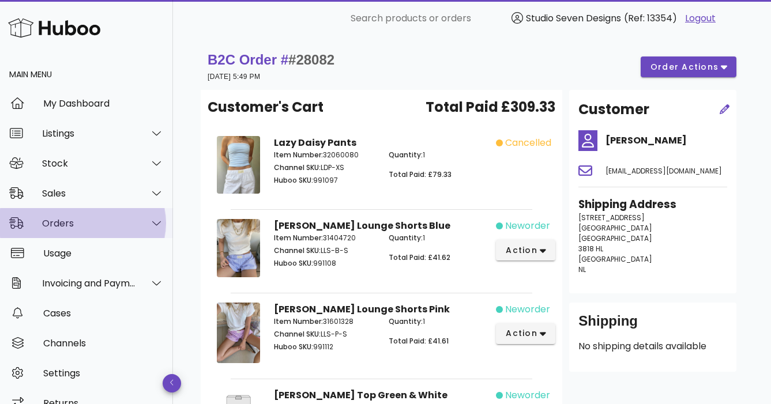
click at [54, 216] on div "Orders" at bounding box center [86, 223] width 173 height 30
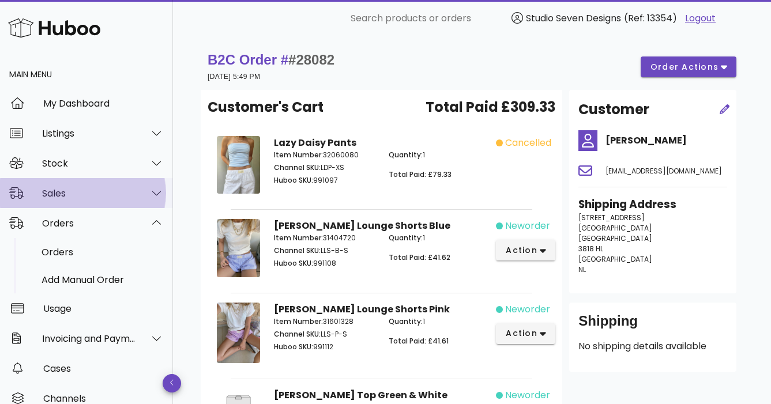
click at [62, 192] on div "Sales" at bounding box center [89, 193] width 94 height 11
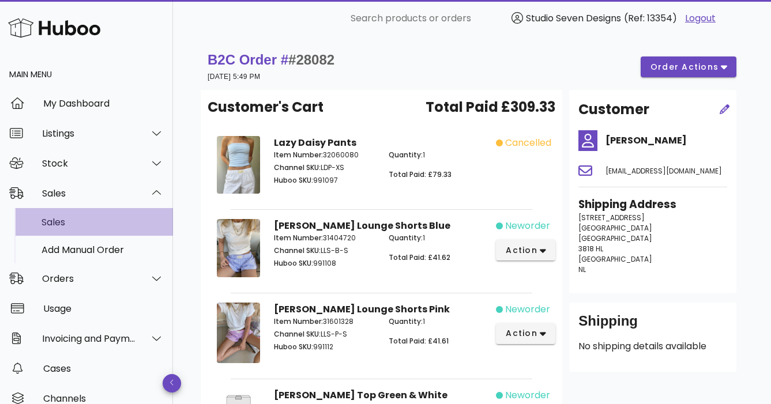
click at [63, 215] on div "Sales" at bounding box center [103, 222] width 122 height 25
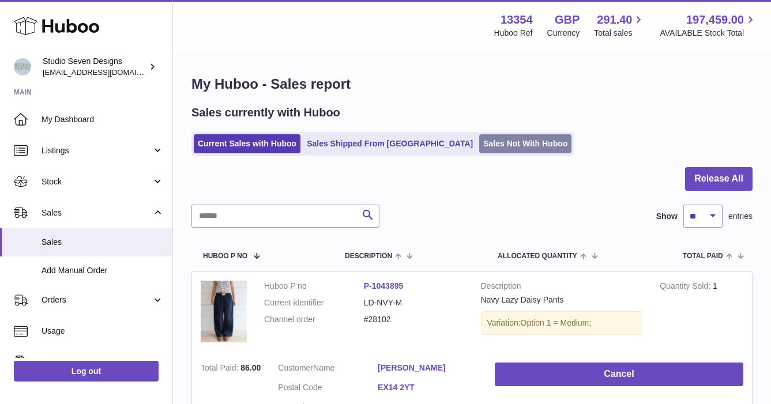
click at [479, 140] on link "Sales Not With Huboo" at bounding box center [525, 143] width 92 height 19
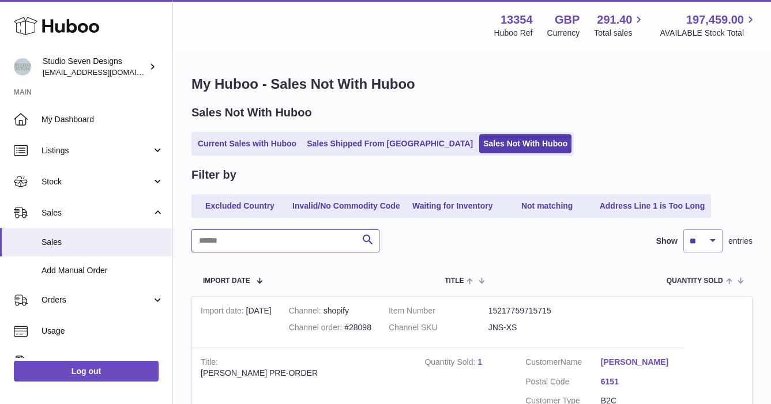
click at [235, 243] on input "text" at bounding box center [285, 241] width 188 height 23
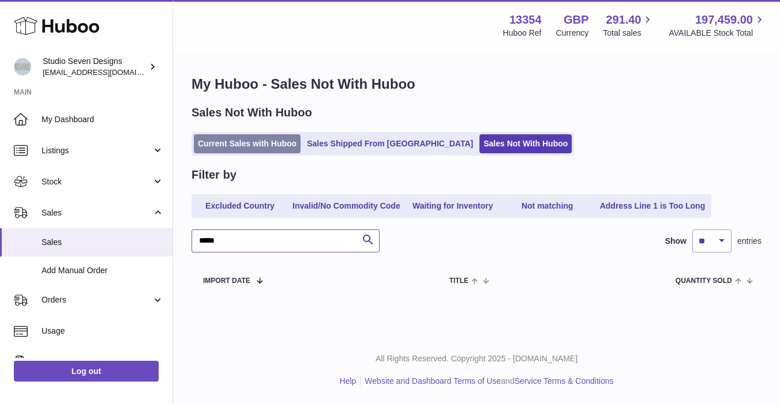
type input "*****"
click at [240, 147] on link "Current Sales with Huboo" at bounding box center [247, 143] width 107 height 19
